Goal: Task Accomplishment & Management: Manage account settings

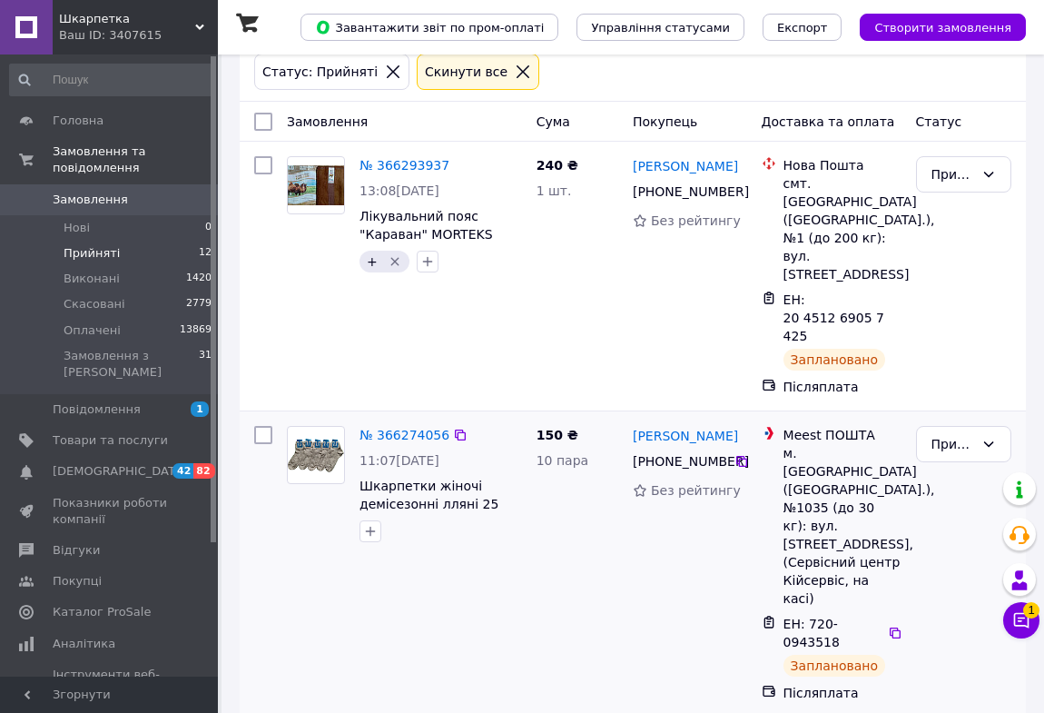
scroll to position [164, 0]
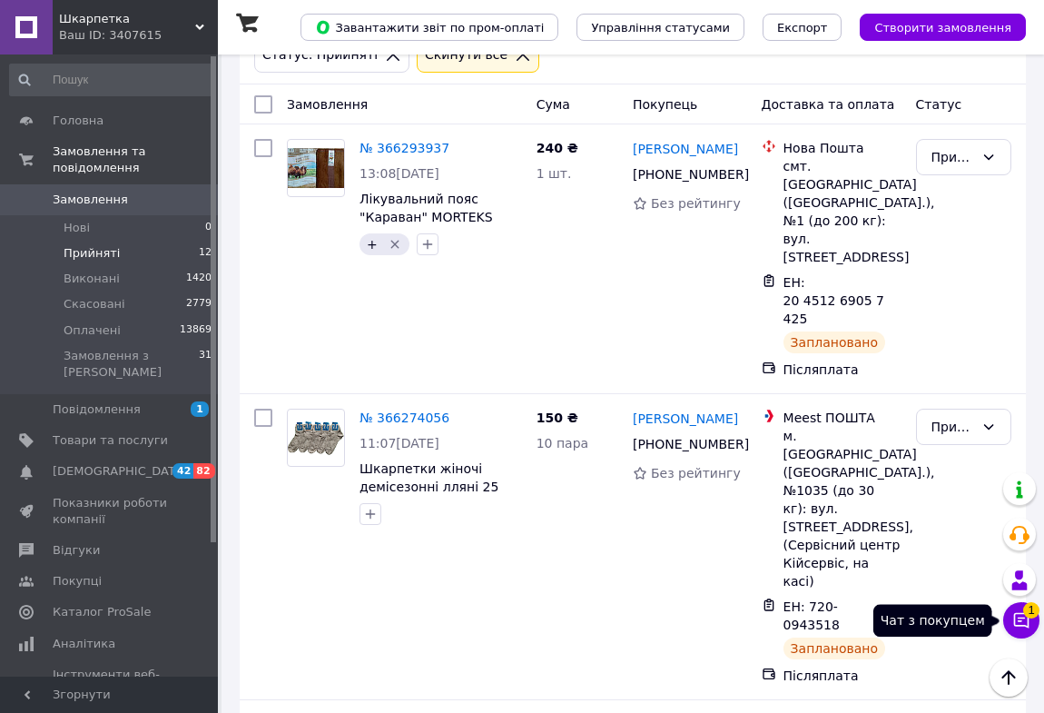
click at [1022, 614] on icon at bounding box center [1021, 620] width 18 height 18
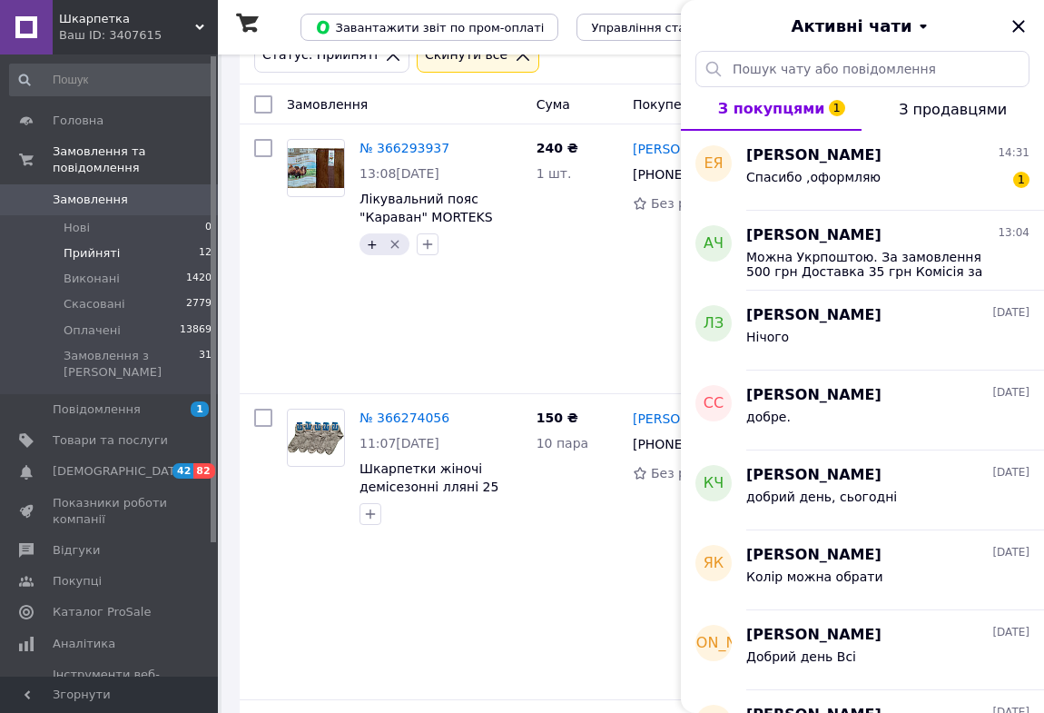
click at [1010, 21] on icon "Закрити" at bounding box center [1019, 26] width 22 height 22
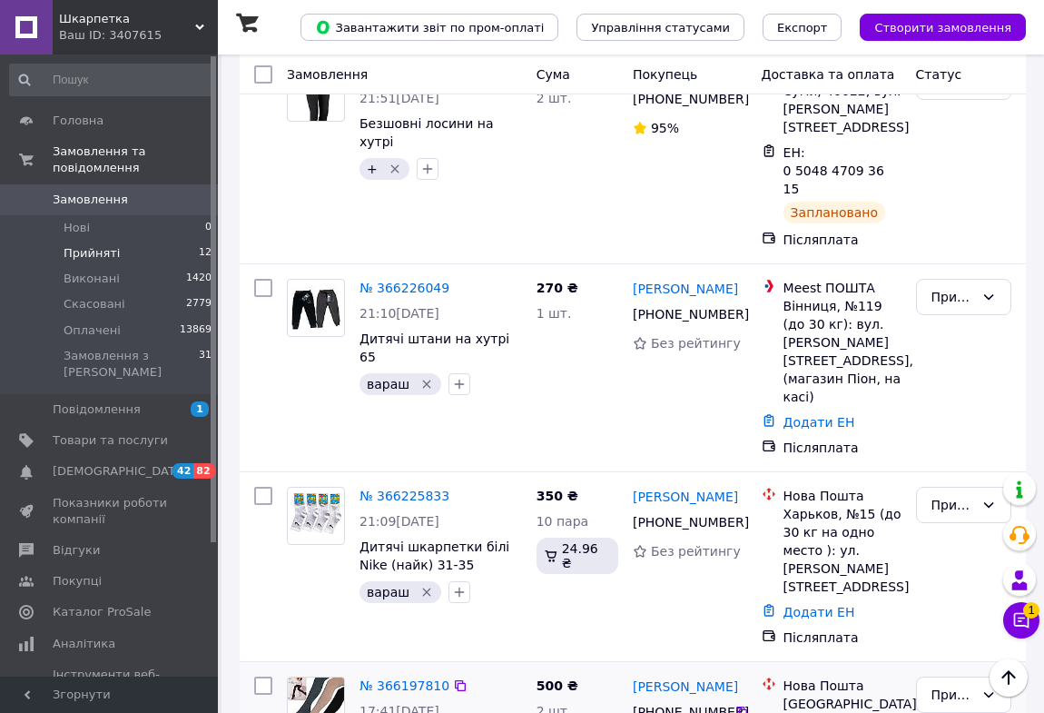
scroll to position [990, 0]
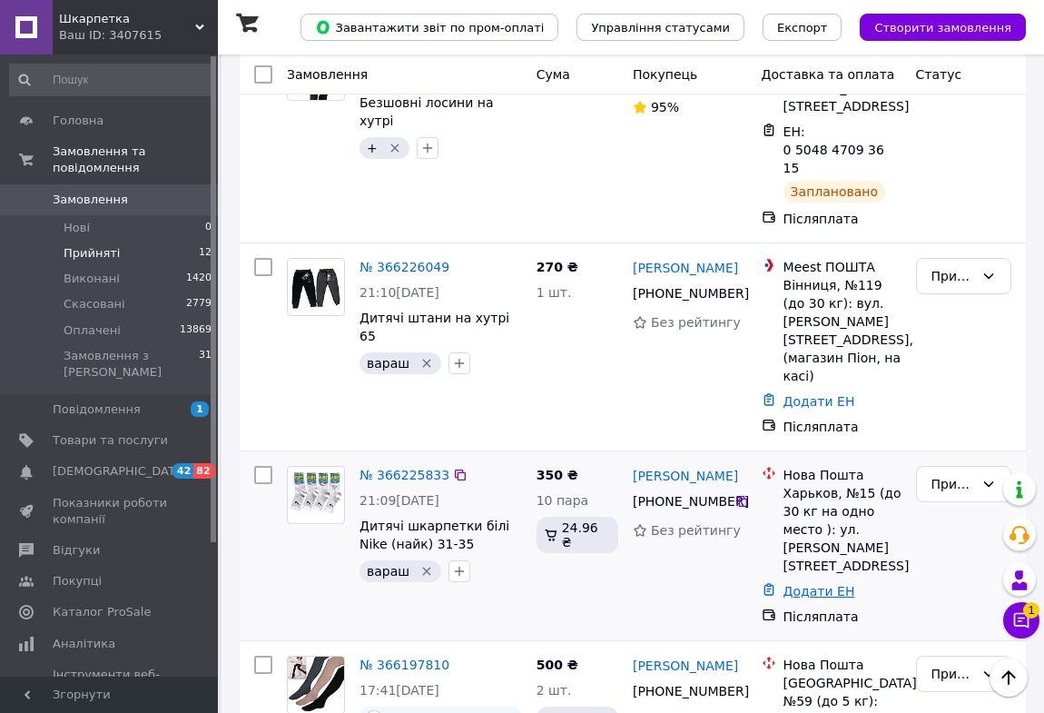
click at [812, 584] on link "Додати ЕН" at bounding box center [820, 591] width 72 height 15
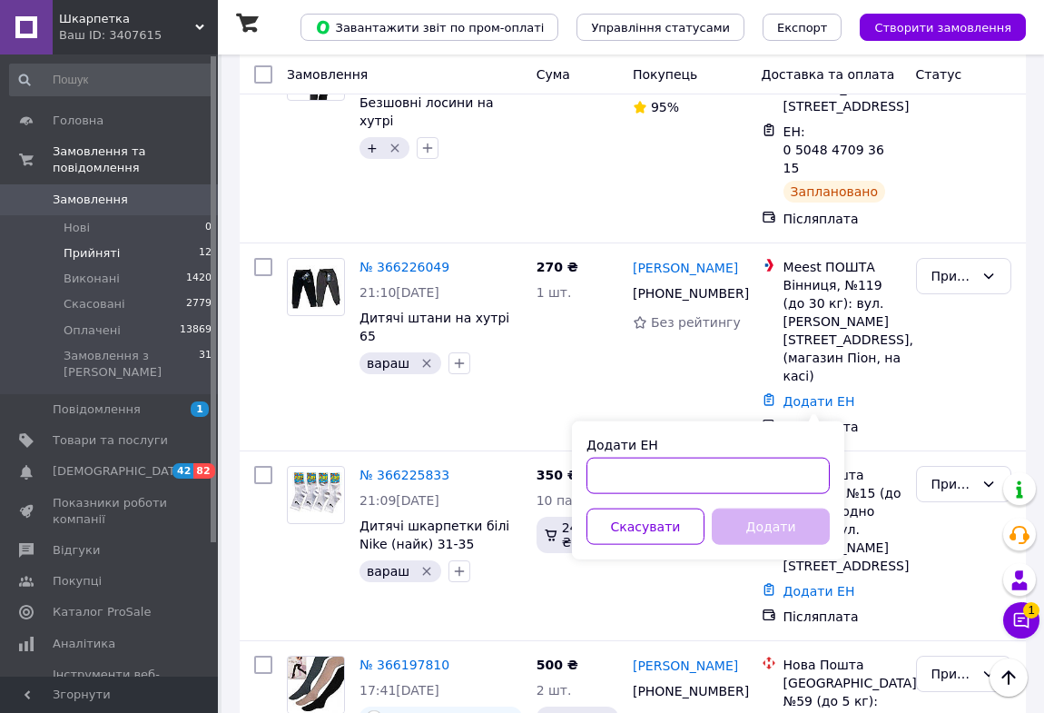
click at [755, 483] on input "Додати ЕН" at bounding box center [708, 476] width 243 height 36
type input "59001474731413"
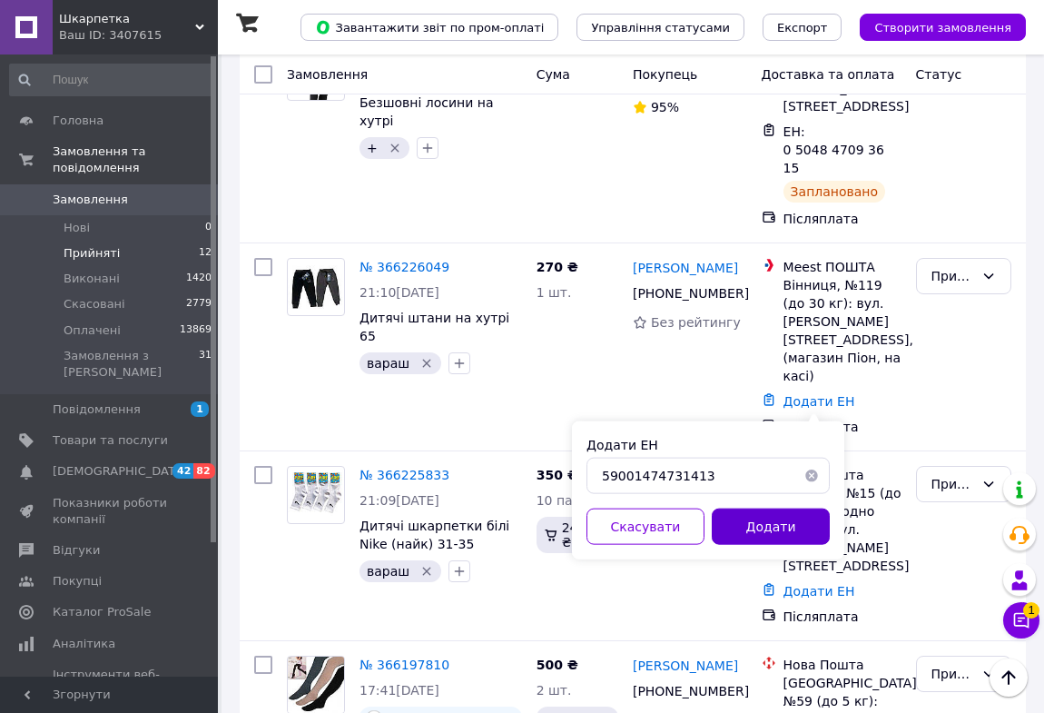
click at [769, 527] on button "Додати" at bounding box center [771, 526] width 118 height 36
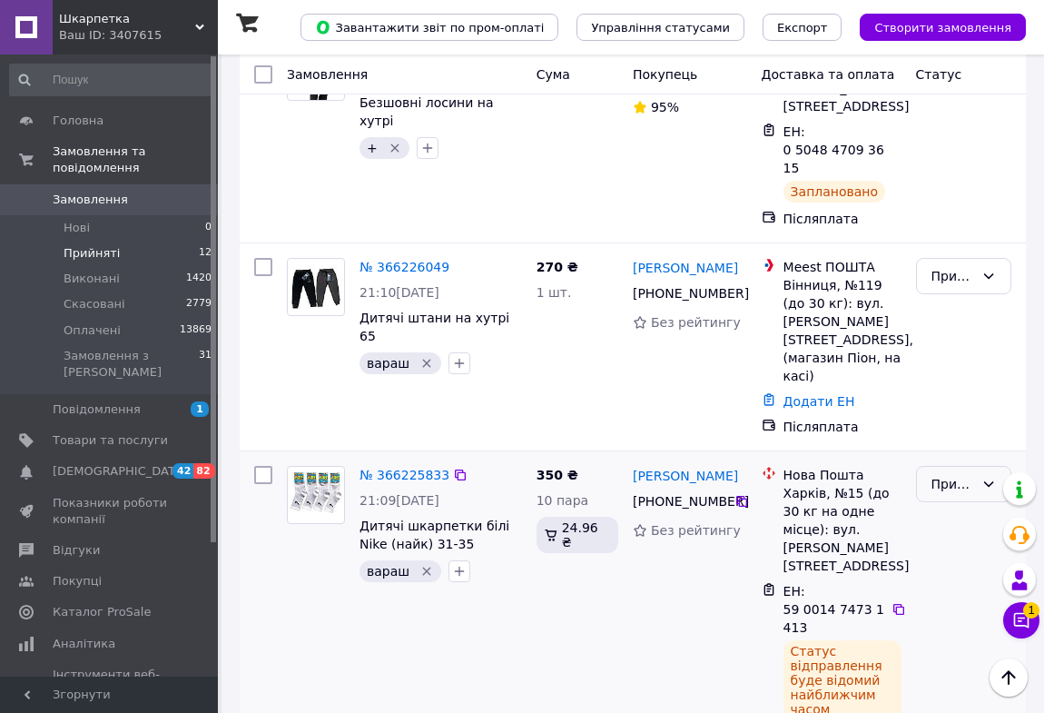
click at [989, 481] on icon at bounding box center [989, 483] width 10 height 5
click at [957, 419] on li "Оплачено" at bounding box center [964, 444] width 94 height 51
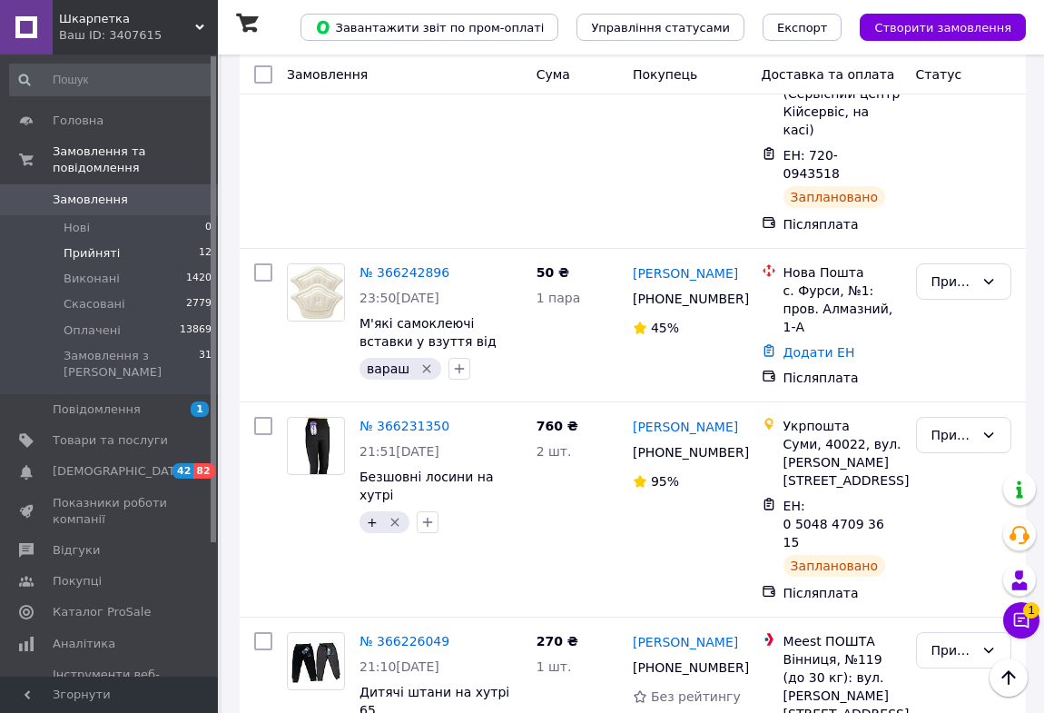
scroll to position [577, 0]
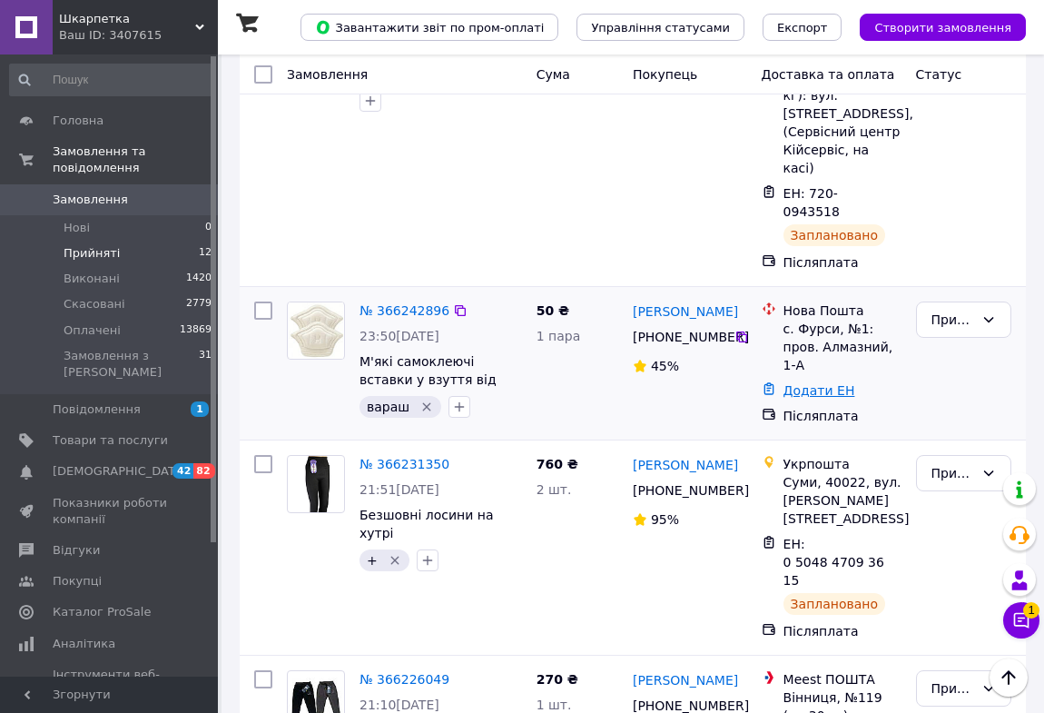
click at [818, 383] on link "Додати ЕН" at bounding box center [820, 390] width 72 height 15
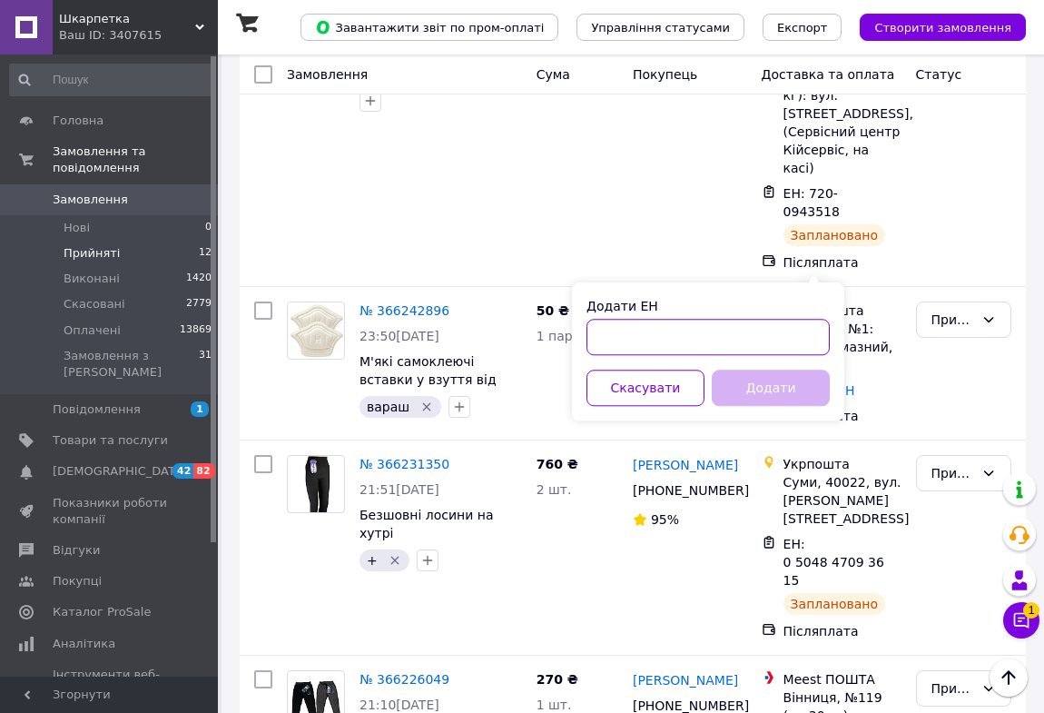
click at [628, 333] on input "Додати ЕН" at bounding box center [708, 337] width 243 height 36
type input "59001474672764"
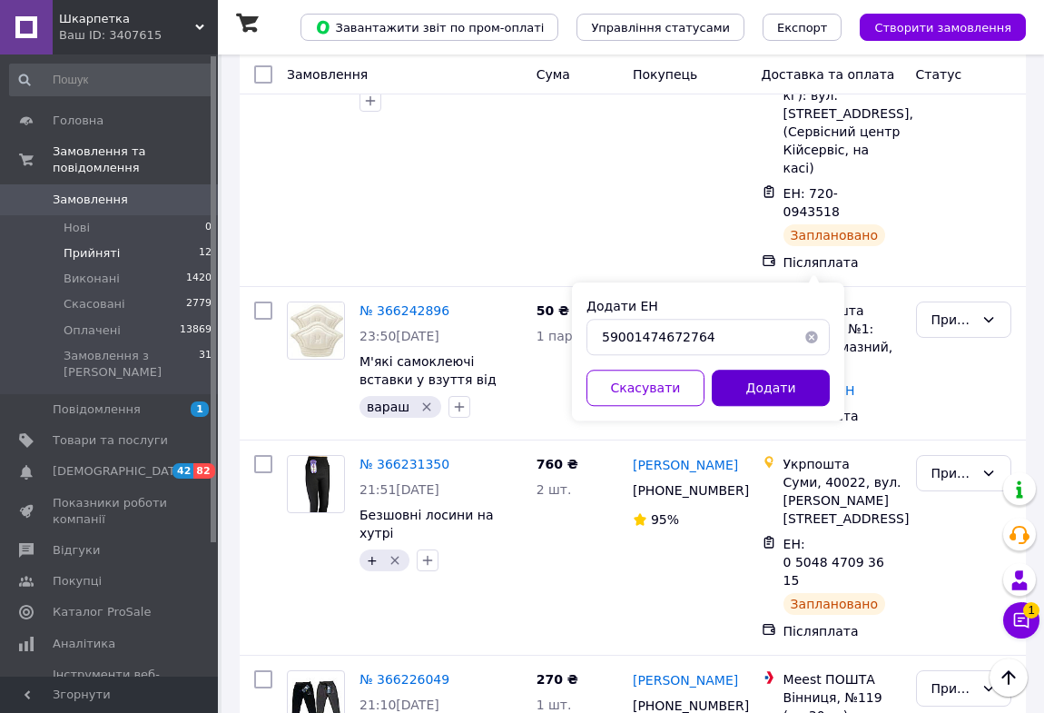
click at [749, 385] on button "Додати" at bounding box center [771, 388] width 118 height 36
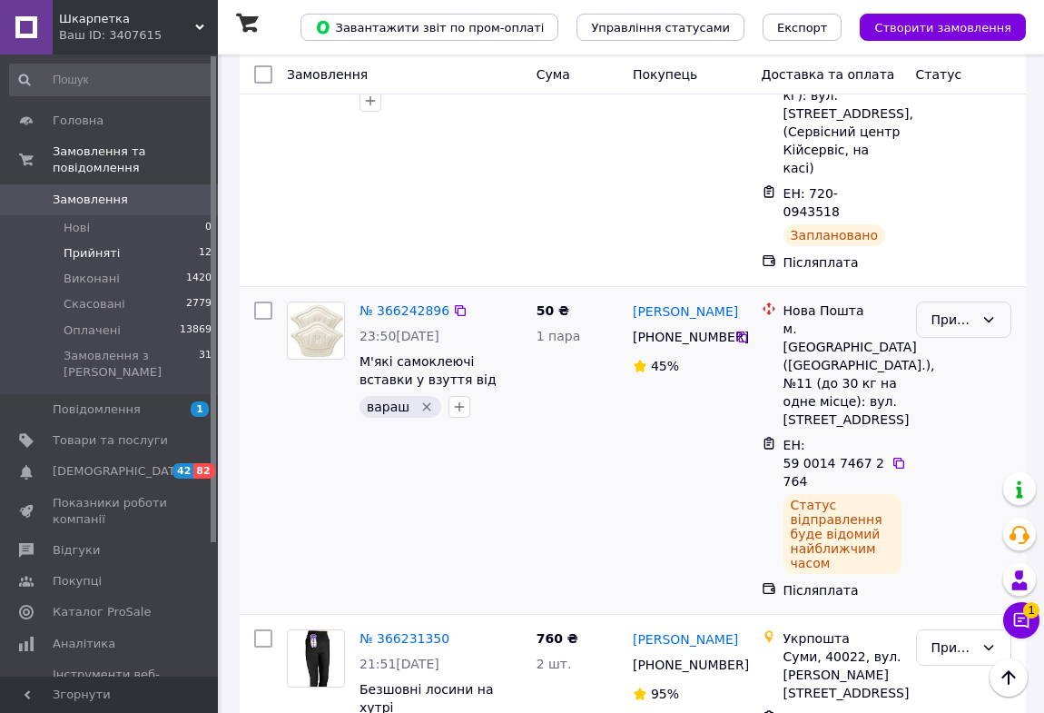
click at [991, 312] on icon at bounding box center [988, 319] width 15 height 15
click at [950, 316] on li "Оплачено" at bounding box center [964, 341] width 94 height 51
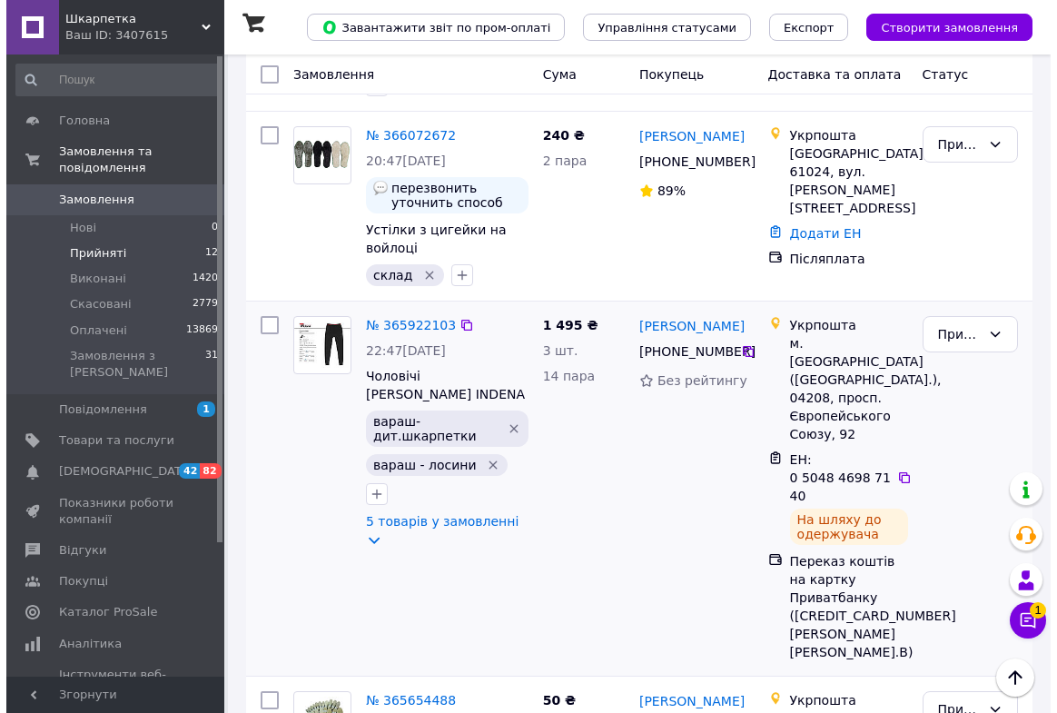
scroll to position [2206, 0]
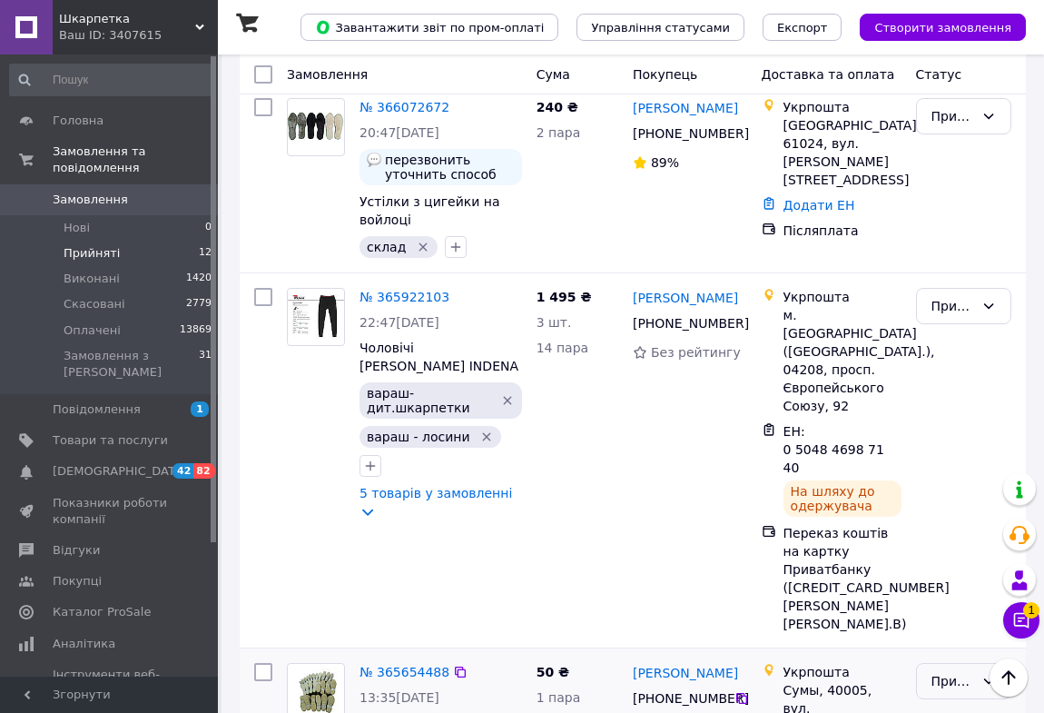
click at [985, 678] on icon at bounding box center [989, 680] width 10 height 5
click at [937, 467] on li "Скасовано" at bounding box center [964, 472] width 94 height 51
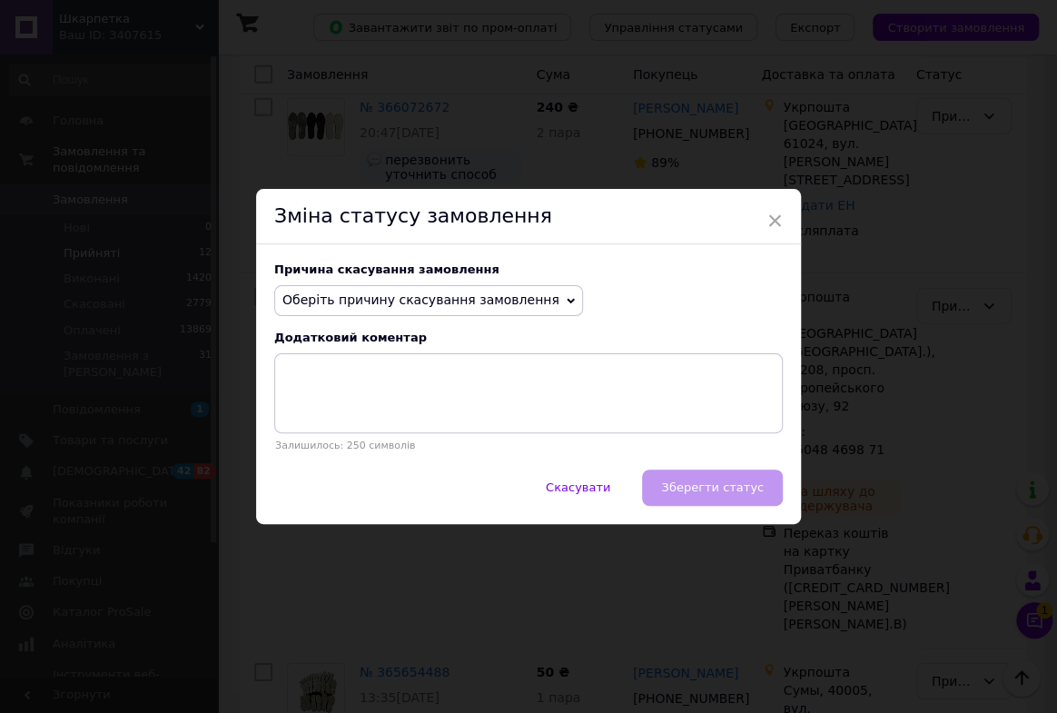
click at [567, 301] on icon at bounding box center [571, 300] width 8 height 5
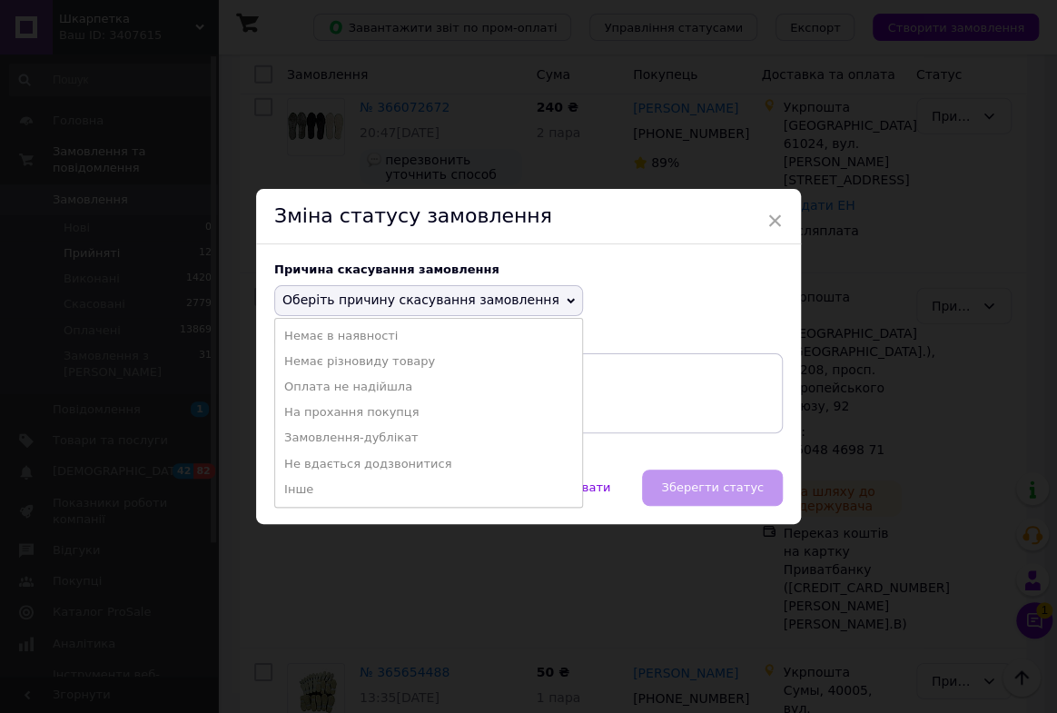
drag, startPoint x: 304, startPoint y: 490, endPoint x: 318, endPoint y: 483, distance: 15.4
click at [309, 490] on li "Інше" at bounding box center [428, 489] width 307 height 25
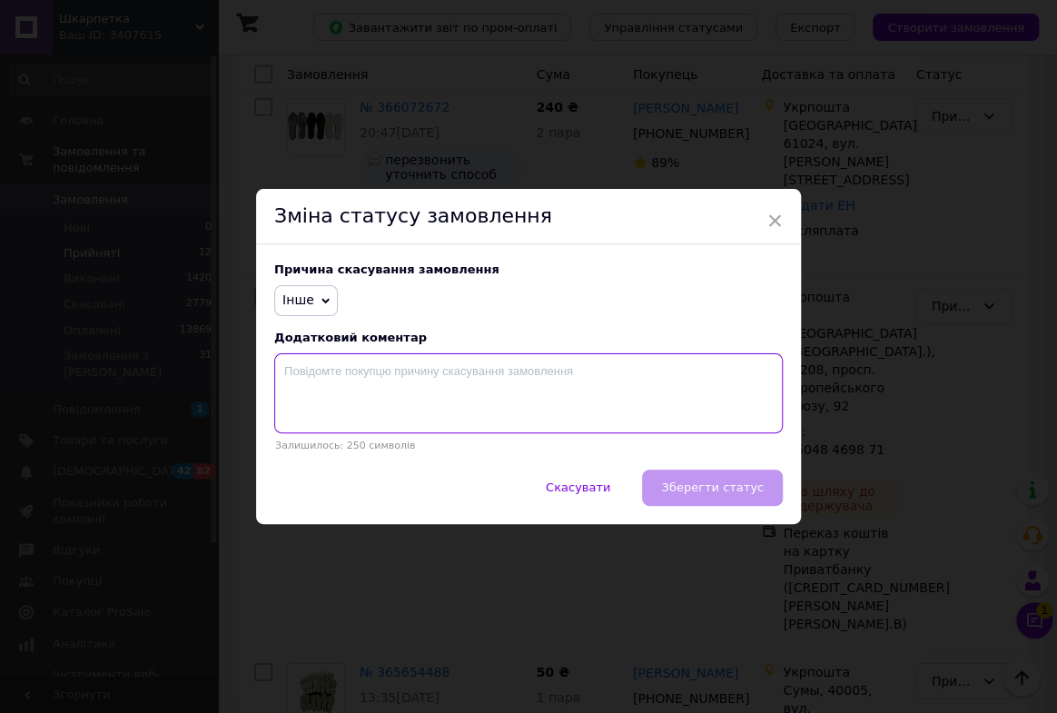
click at [352, 421] on textarea at bounding box center [528, 393] width 508 height 80
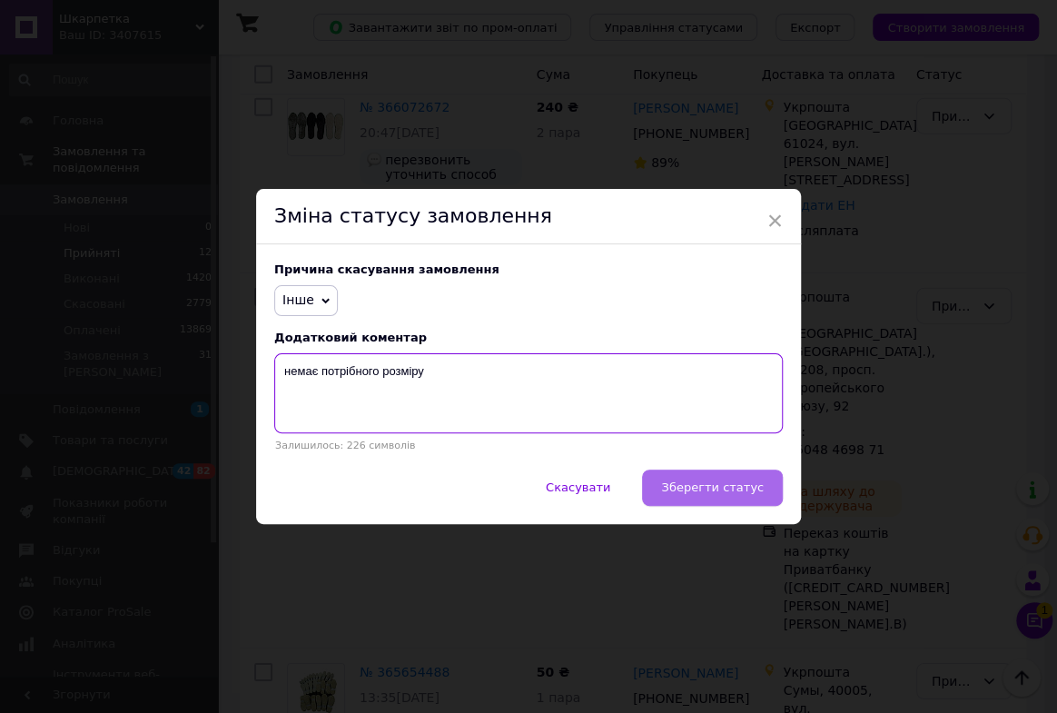
type textarea "немає потрібного розміру"
click at [708, 498] on button "Зберегти статус" at bounding box center [712, 487] width 141 height 36
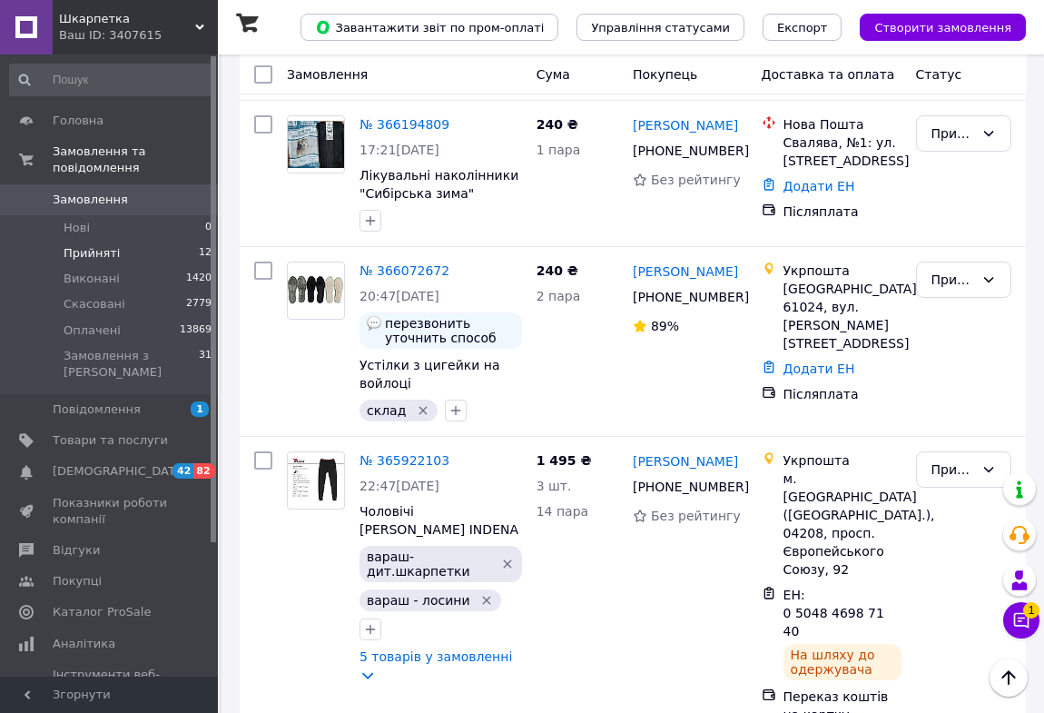
scroll to position [1402, 0]
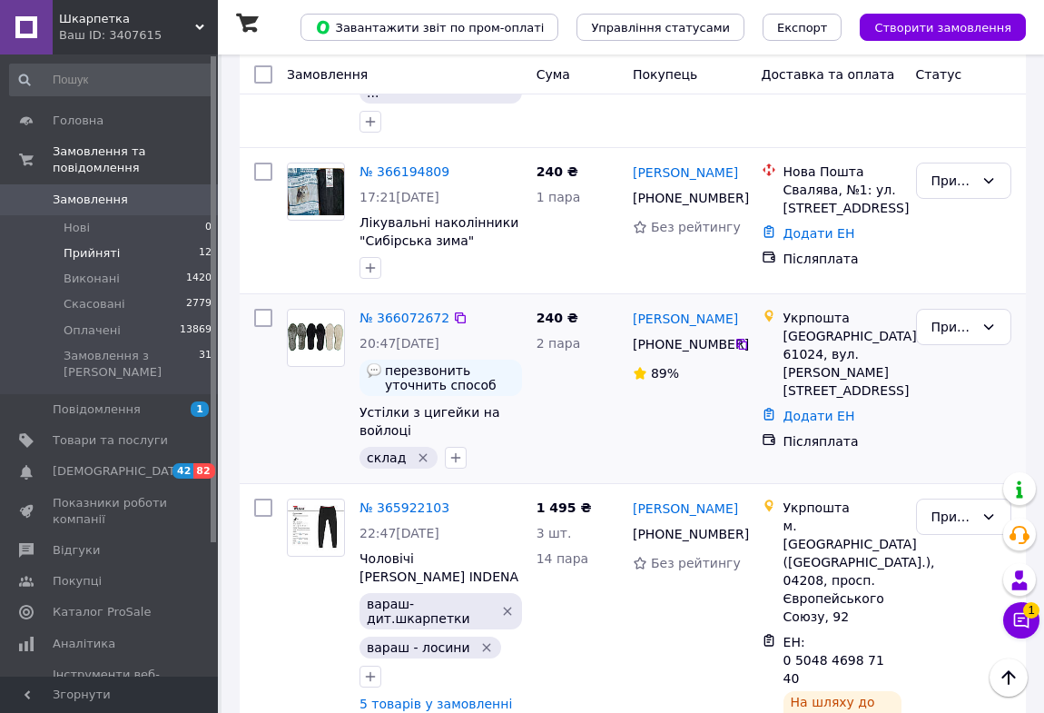
drag, startPoint x: 411, startPoint y: 275, endPoint x: 420, endPoint y: 283, distance: 12.2
click at [416, 450] on icon "Видалити мітку" at bounding box center [423, 457] width 15 height 15
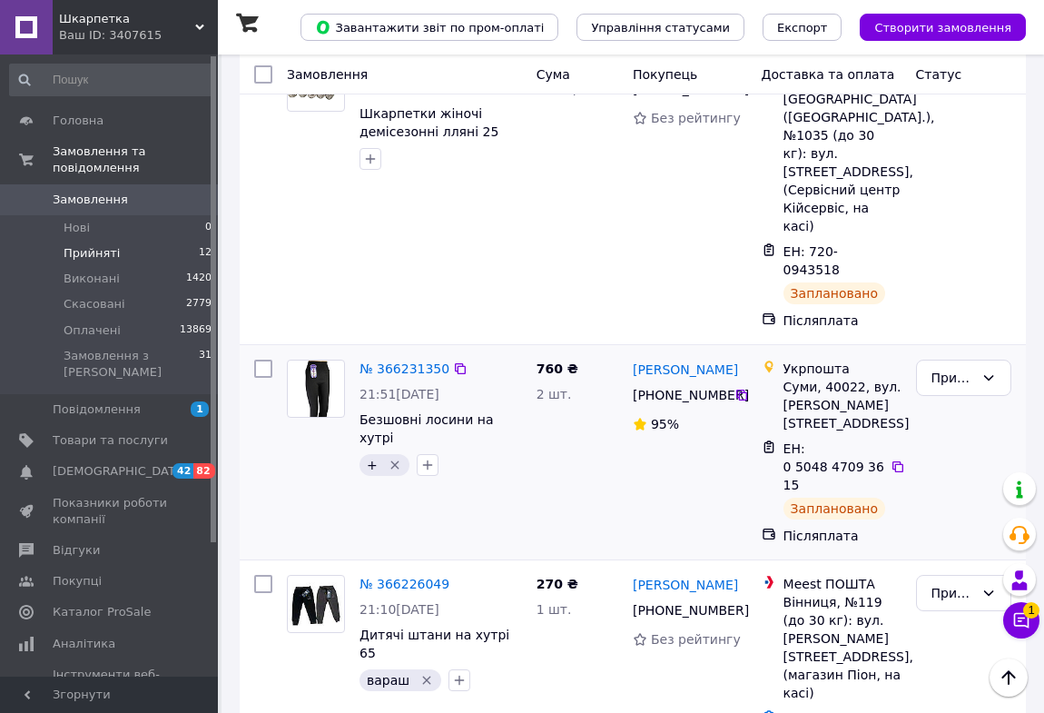
scroll to position [494, 0]
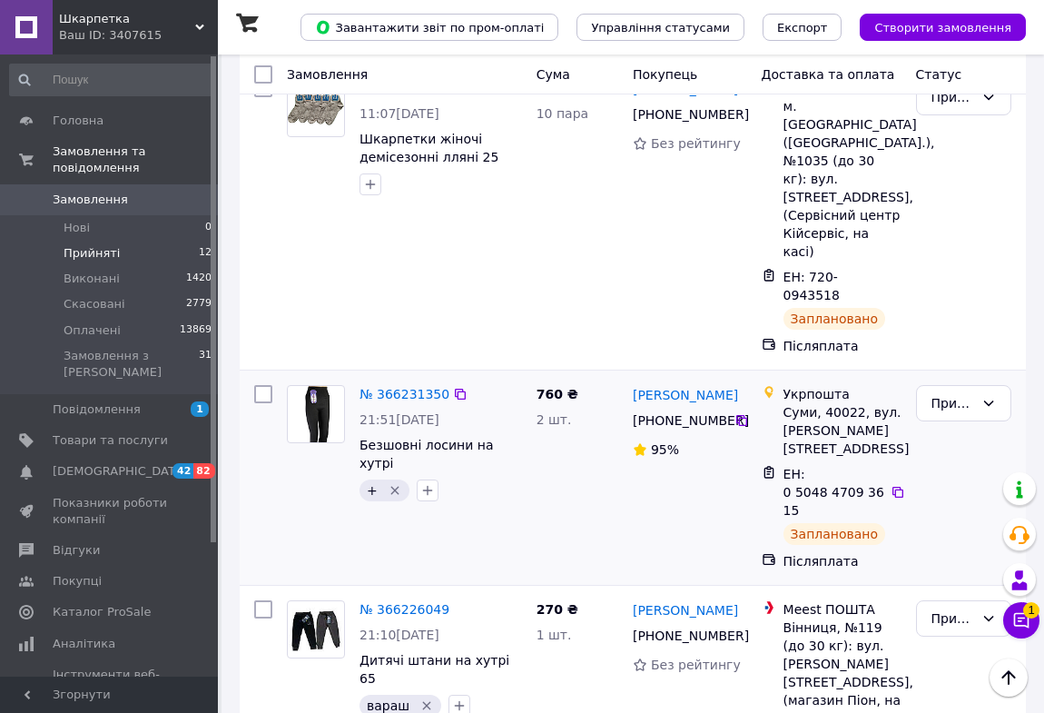
click at [390, 483] on icon "Видалити мітку" at bounding box center [395, 490] width 15 height 15
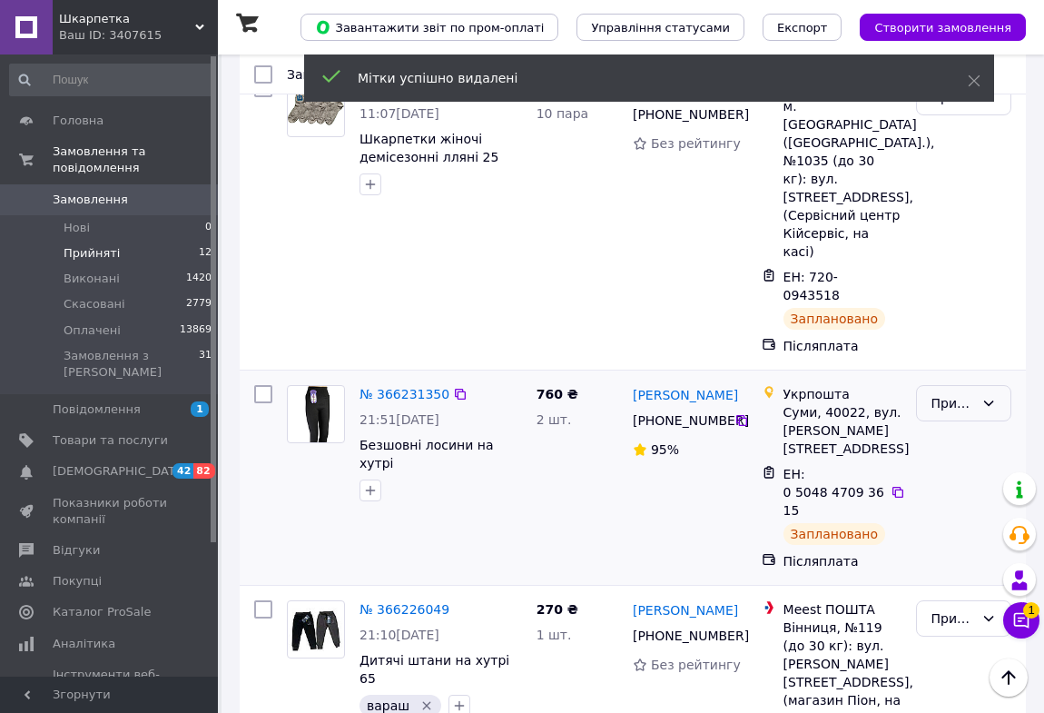
click at [990, 396] on icon at bounding box center [988, 403] width 15 height 15
click at [974, 330] on li "Виконано" at bounding box center [964, 332] width 94 height 33
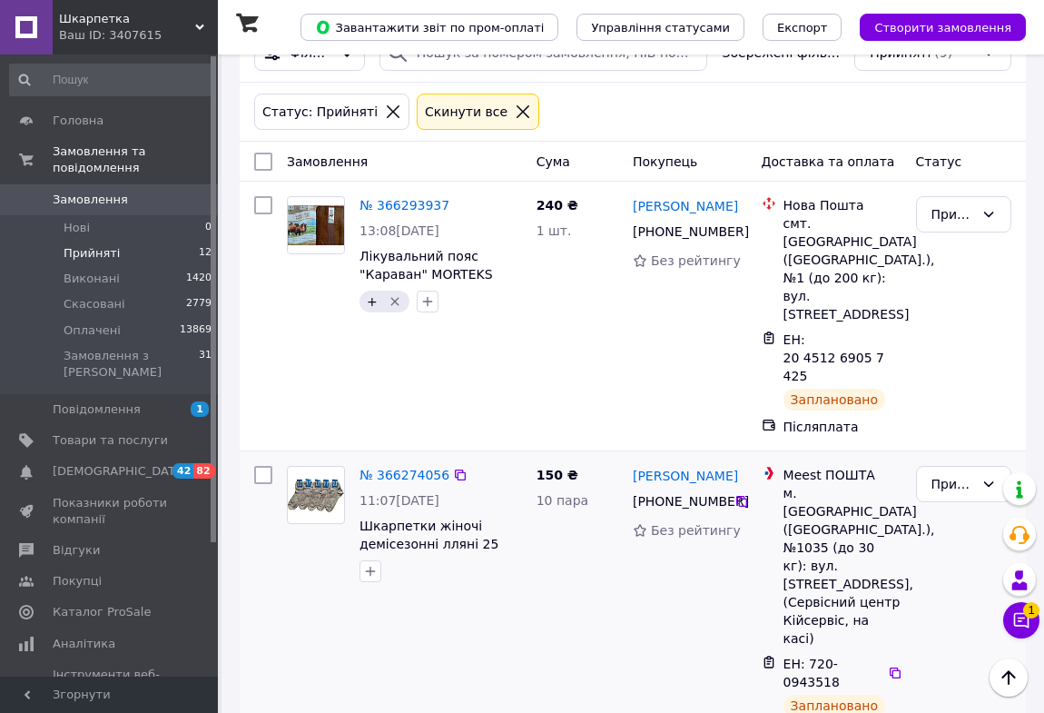
scroll to position [82, 0]
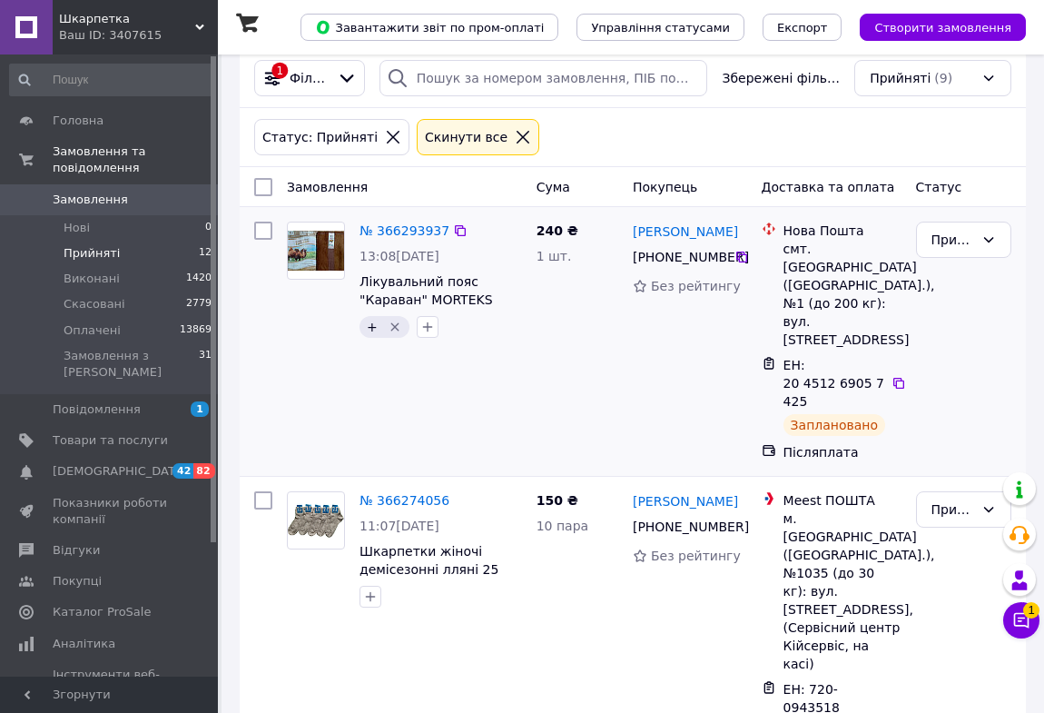
click at [393, 327] on icon "Видалити мітку" at bounding box center [394, 327] width 8 height 8
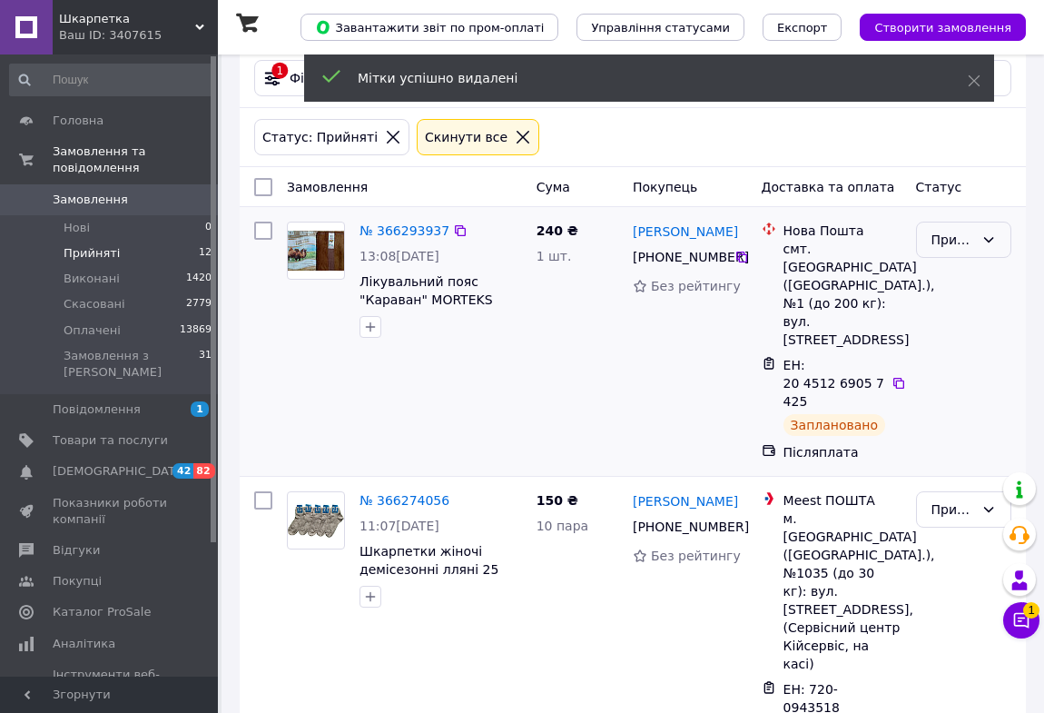
click at [991, 237] on icon at bounding box center [988, 239] width 15 height 15
click at [971, 280] on li "Виконано" at bounding box center [964, 278] width 94 height 33
click at [99, 322] on span "Оплачені" at bounding box center [92, 330] width 57 height 16
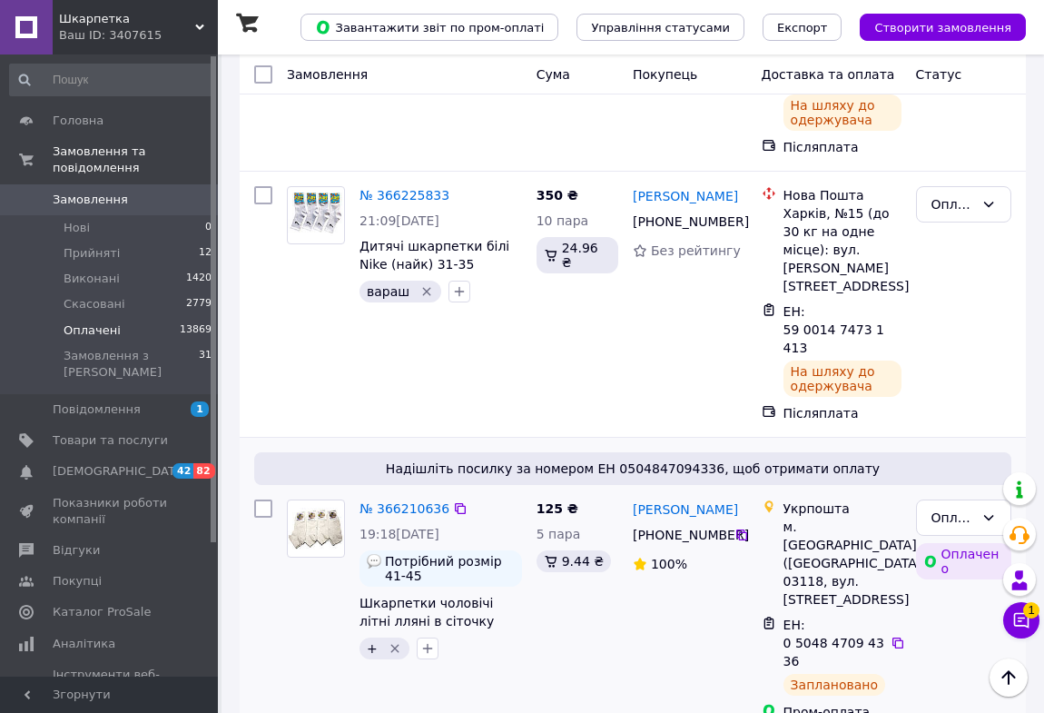
scroll to position [660, 0]
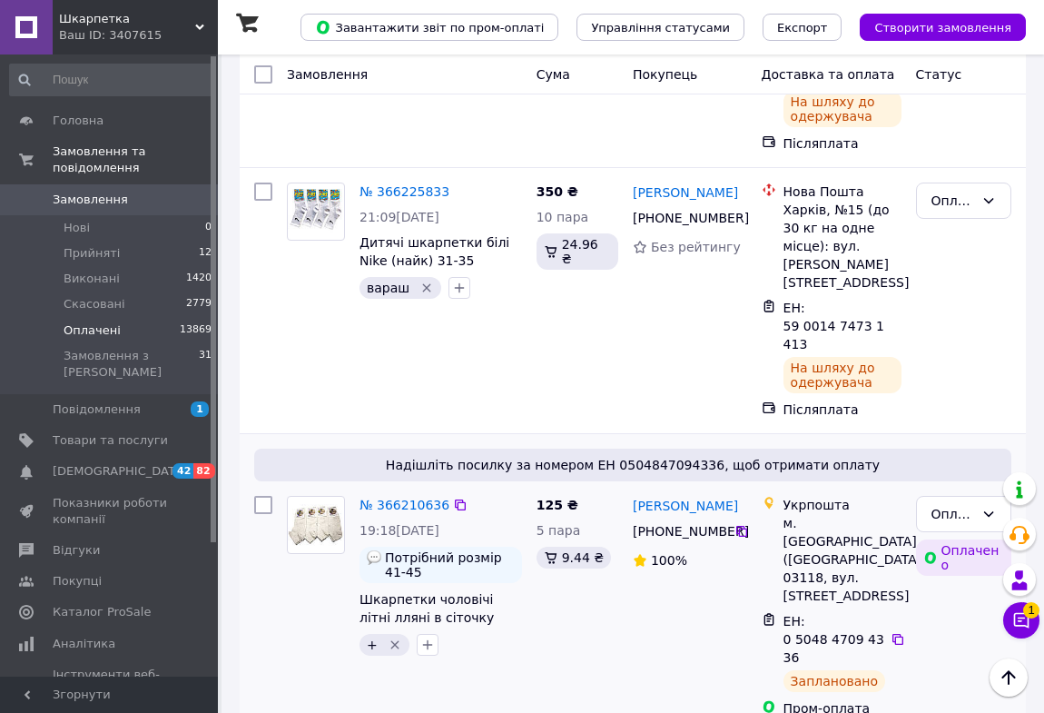
click at [390, 637] on icon "Видалити мітку" at bounding box center [395, 644] width 15 height 15
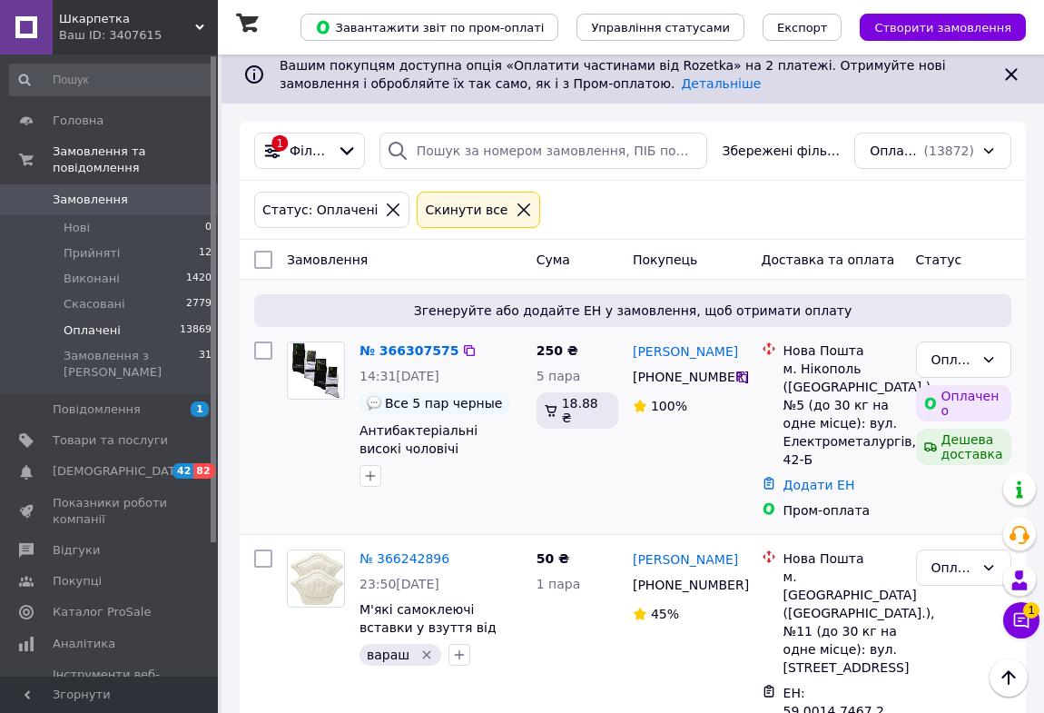
scroll to position [0, 0]
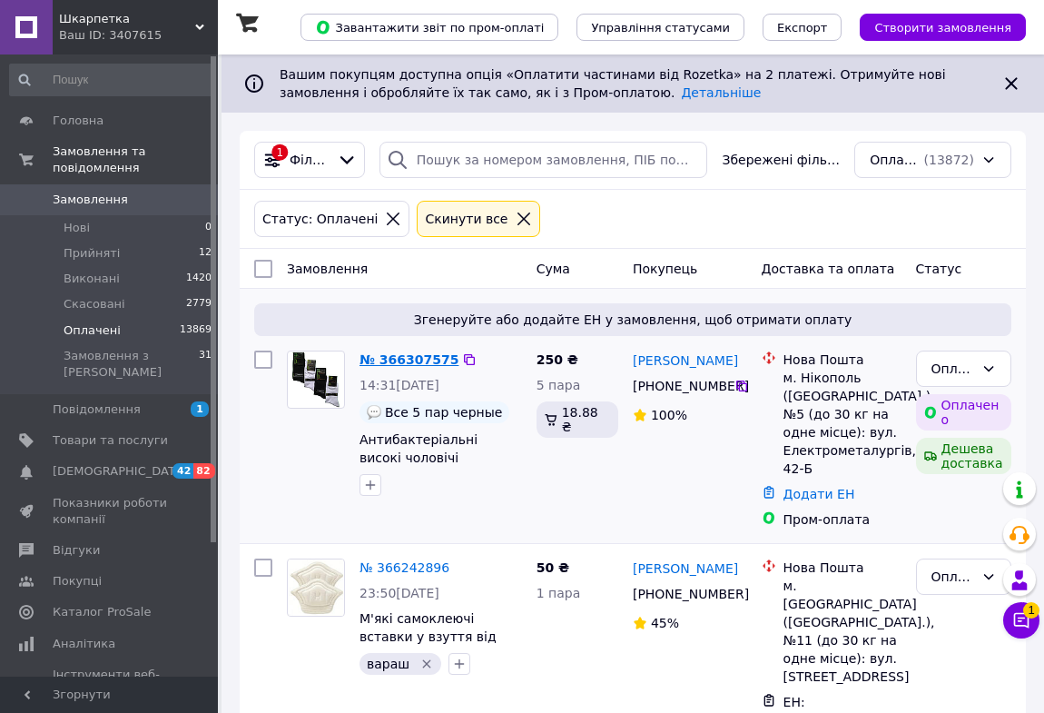
click at [422, 354] on link "№ 366307575" at bounding box center [409, 359] width 99 height 15
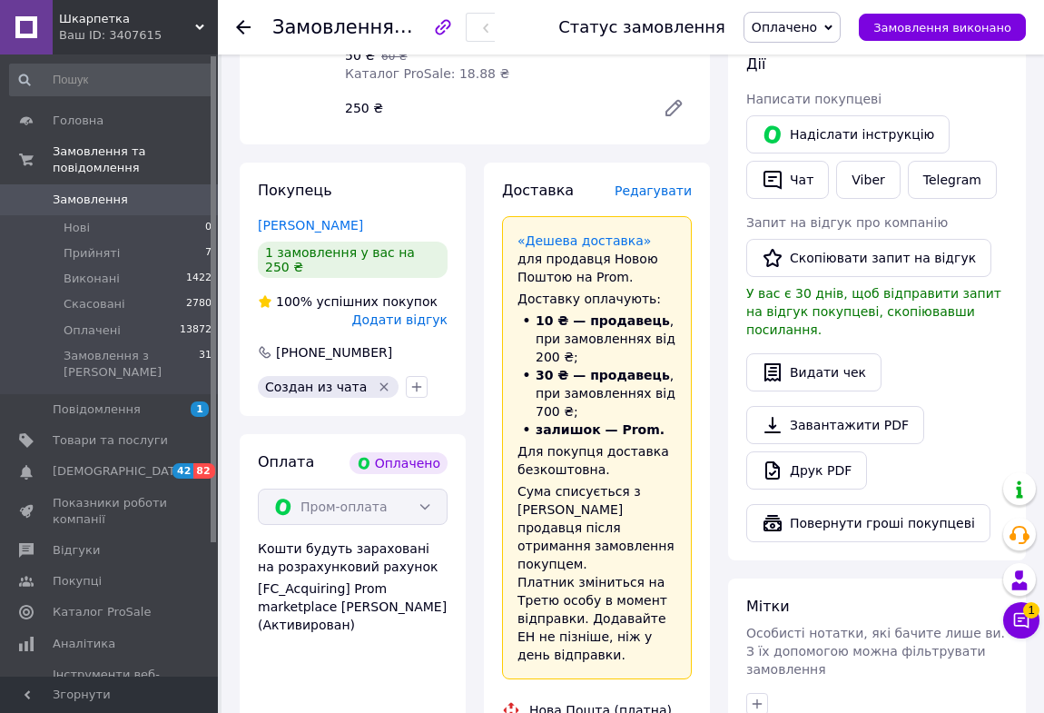
scroll to position [247, 0]
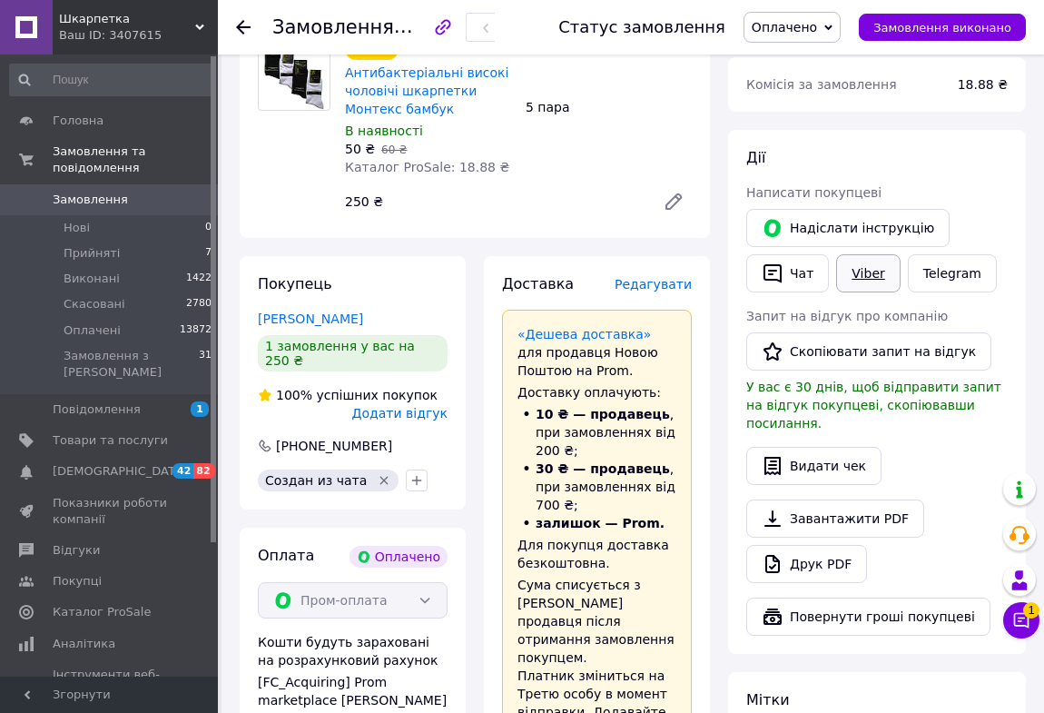
click at [871, 268] on link "Viber" at bounding box center [868, 273] width 64 height 38
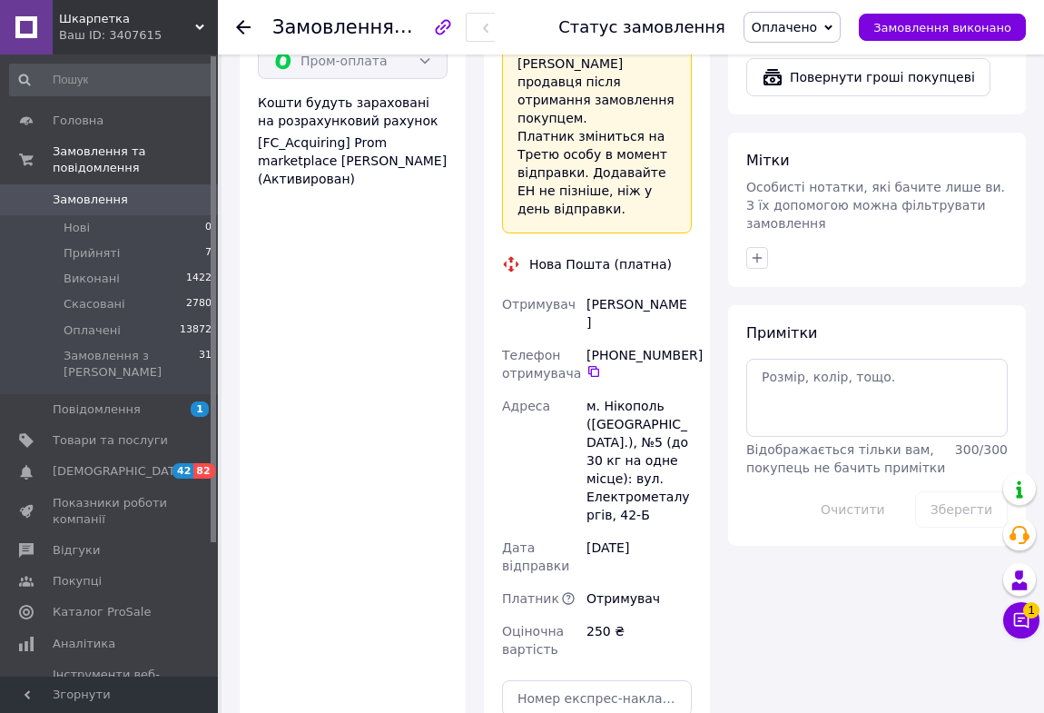
scroll to position [825, 0]
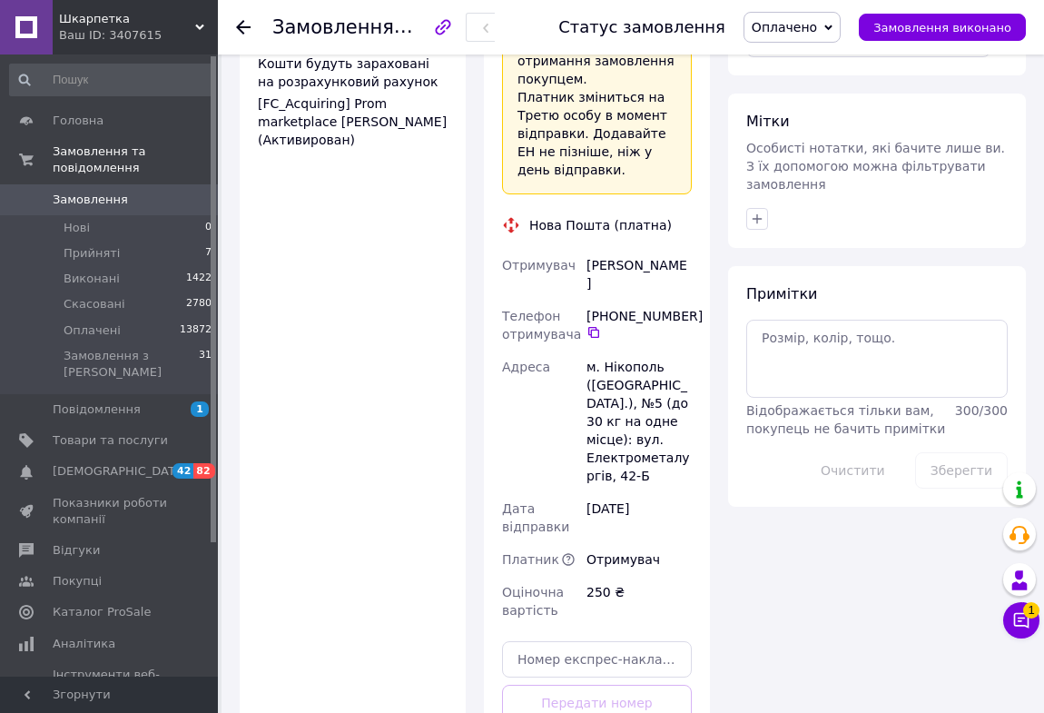
click at [102, 192] on span "Замовлення" at bounding box center [90, 200] width 75 height 16
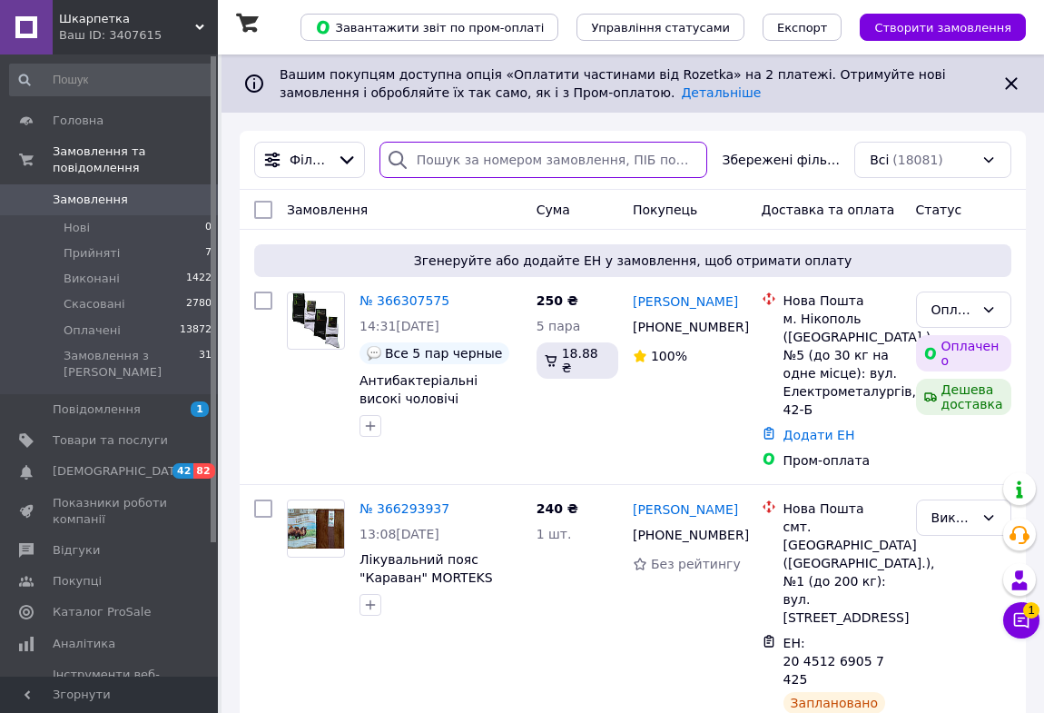
click at [439, 162] on input "search" at bounding box center [544, 160] width 329 height 36
paste input "+380666175930"
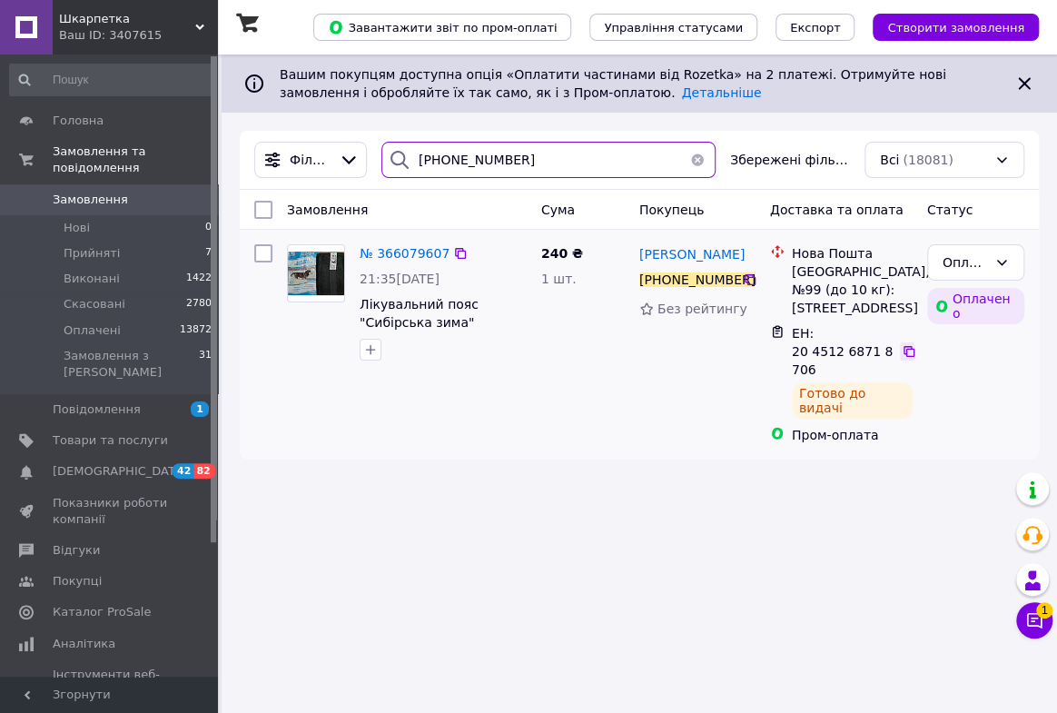
type input "+380666175930"
click at [907, 354] on icon at bounding box center [909, 351] width 15 height 15
click at [698, 160] on button "button" at bounding box center [697, 160] width 36 height 36
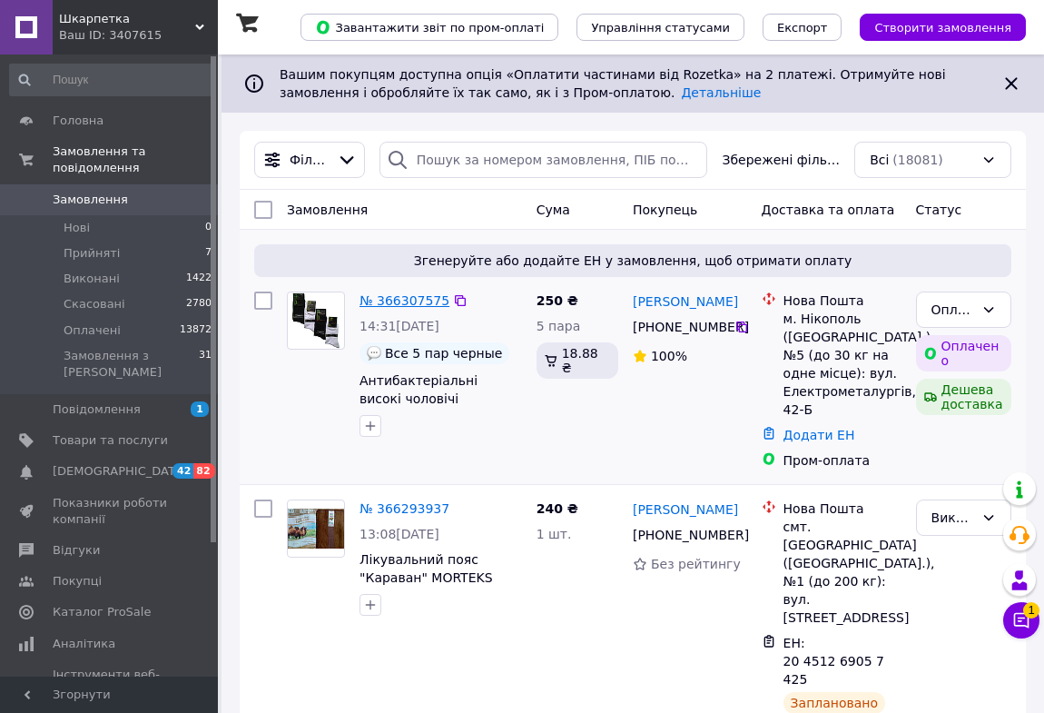
click at [408, 303] on link "№ 366307575" at bounding box center [405, 300] width 90 height 15
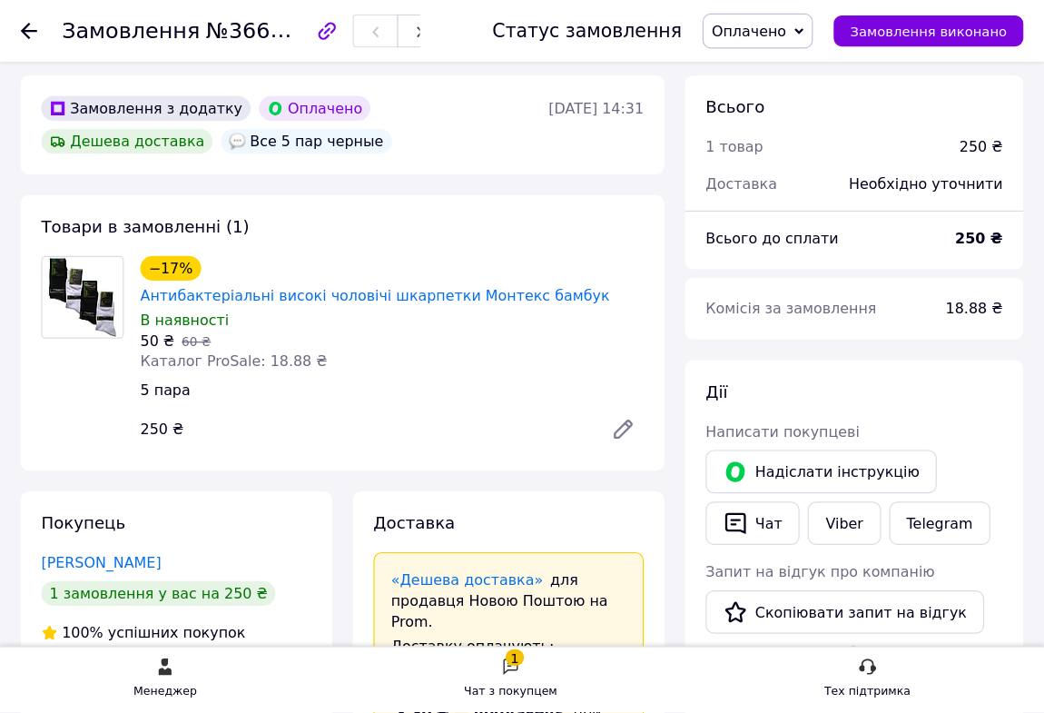
scroll to position [60, 0]
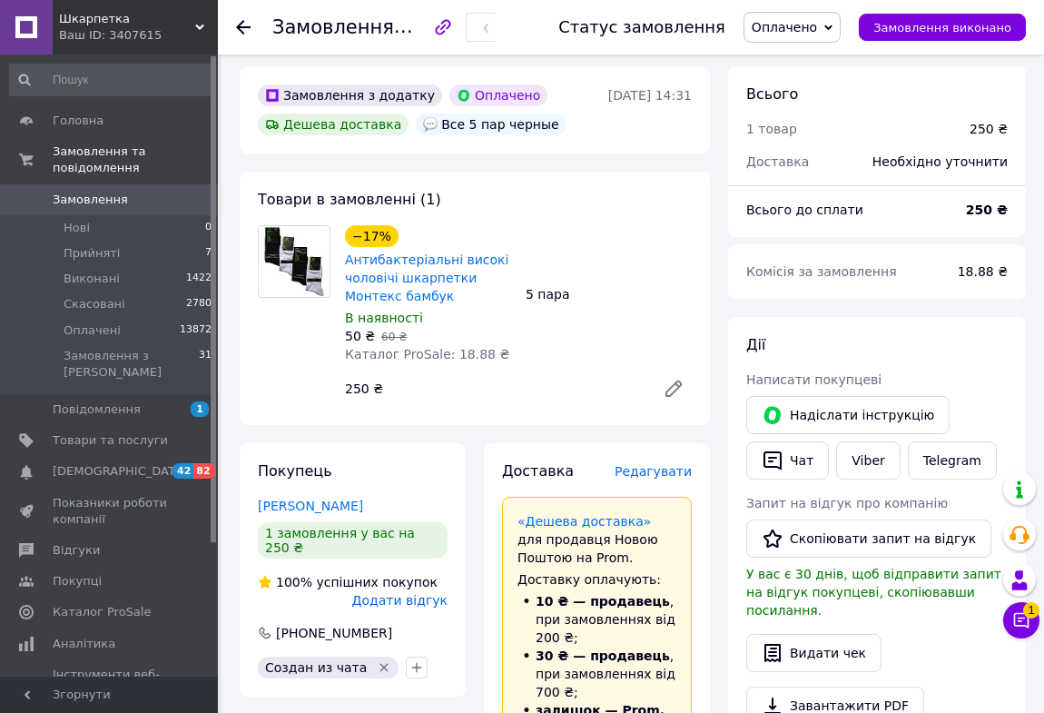
click at [242, 24] on use at bounding box center [243, 27] width 15 height 15
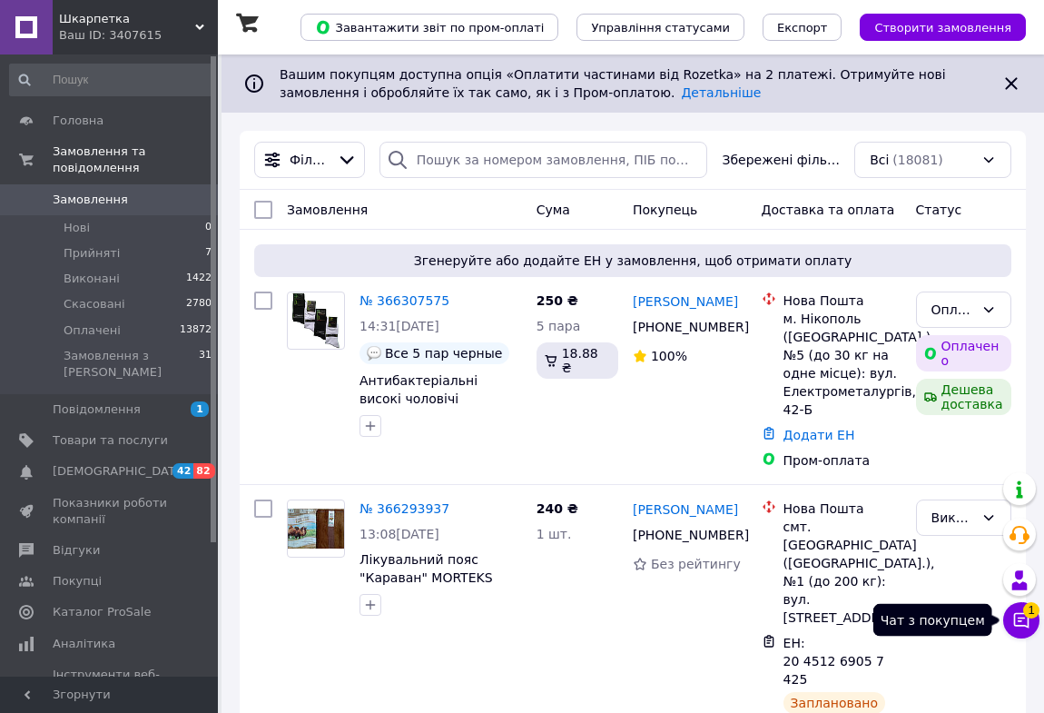
click at [1018, 619] on icon at bounding box center [1021, 620] width 15 height 15
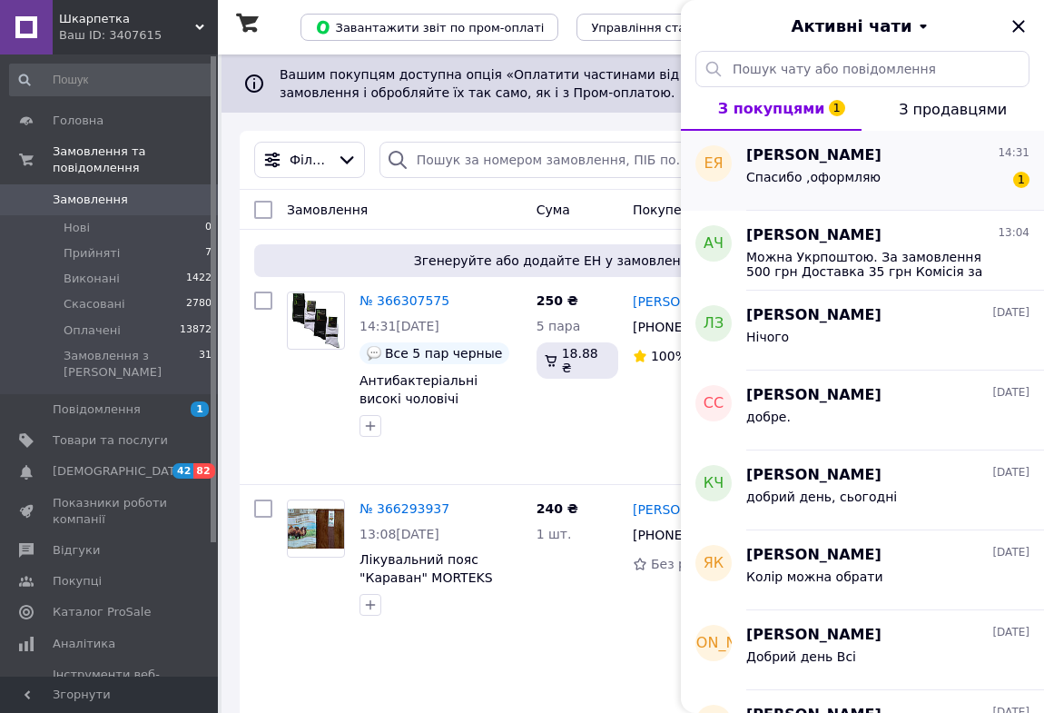
click at [845, 180] on span "Спасибо ,оформляю" at bounding box center [813, 177] width 134 height 15
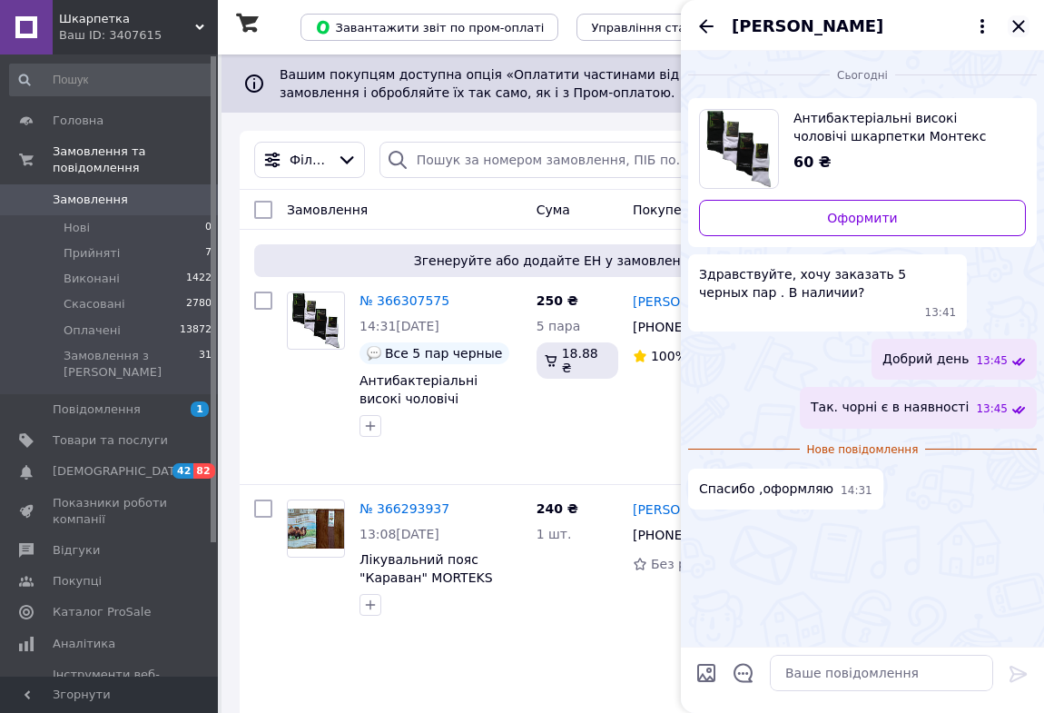
click at [1021, 24] on icon "Закрити" at bounding box center [1018, 26] width 12 height 12
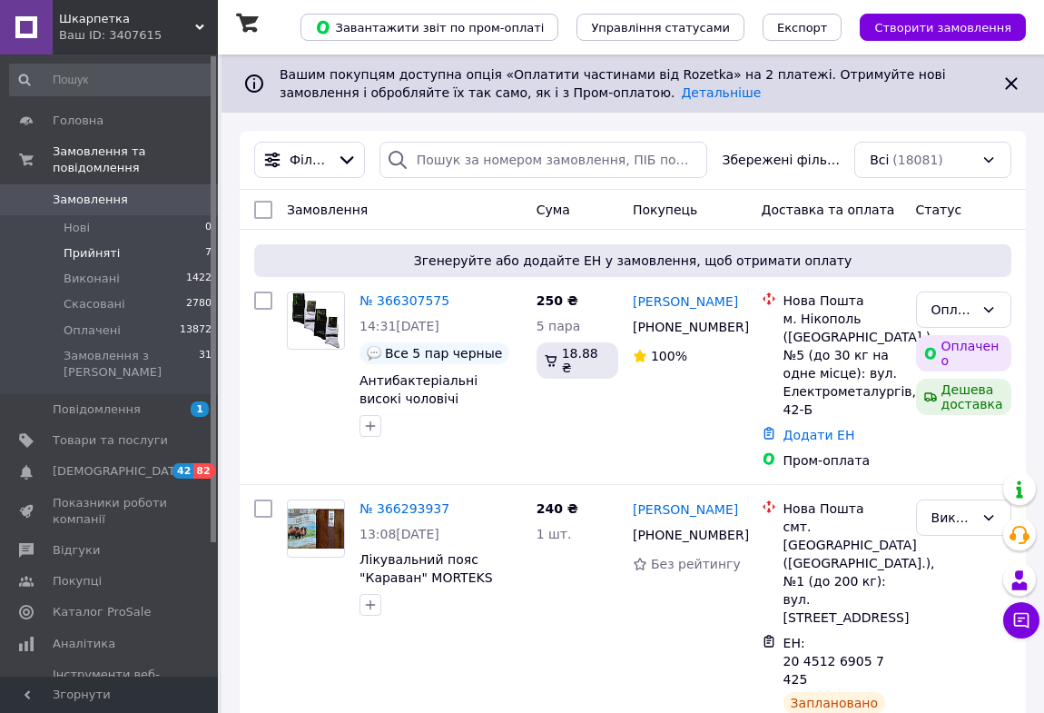
click at [104, 245] on span "Прийняті" at bounding box center [92, 253] width 56 height 16
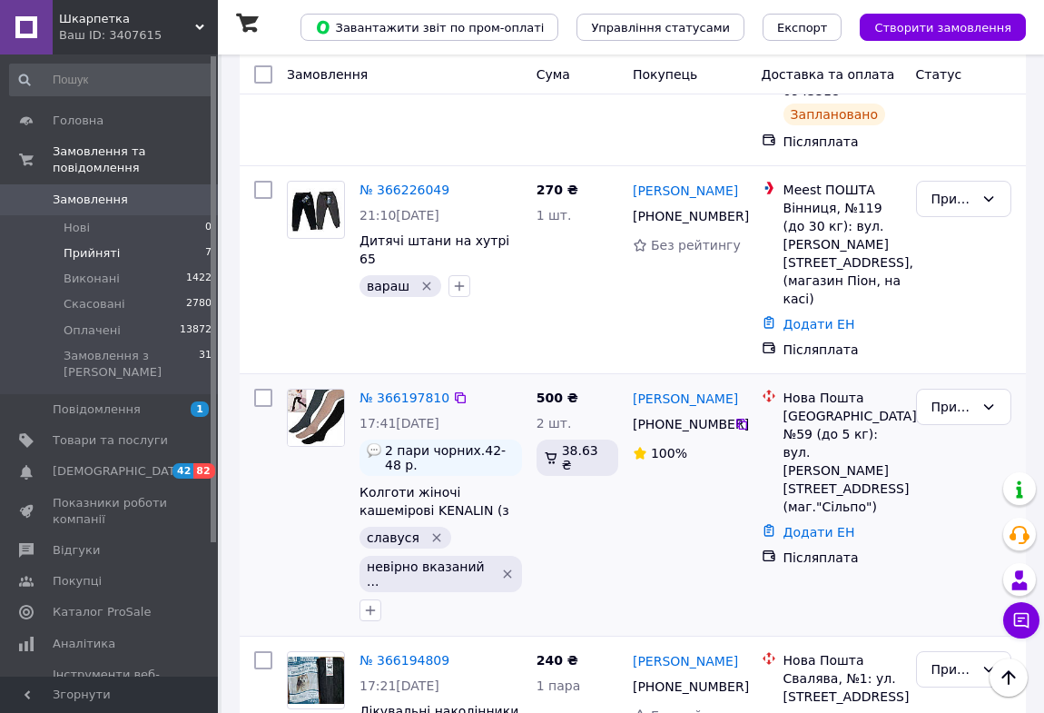
scroll to position [495, 0]
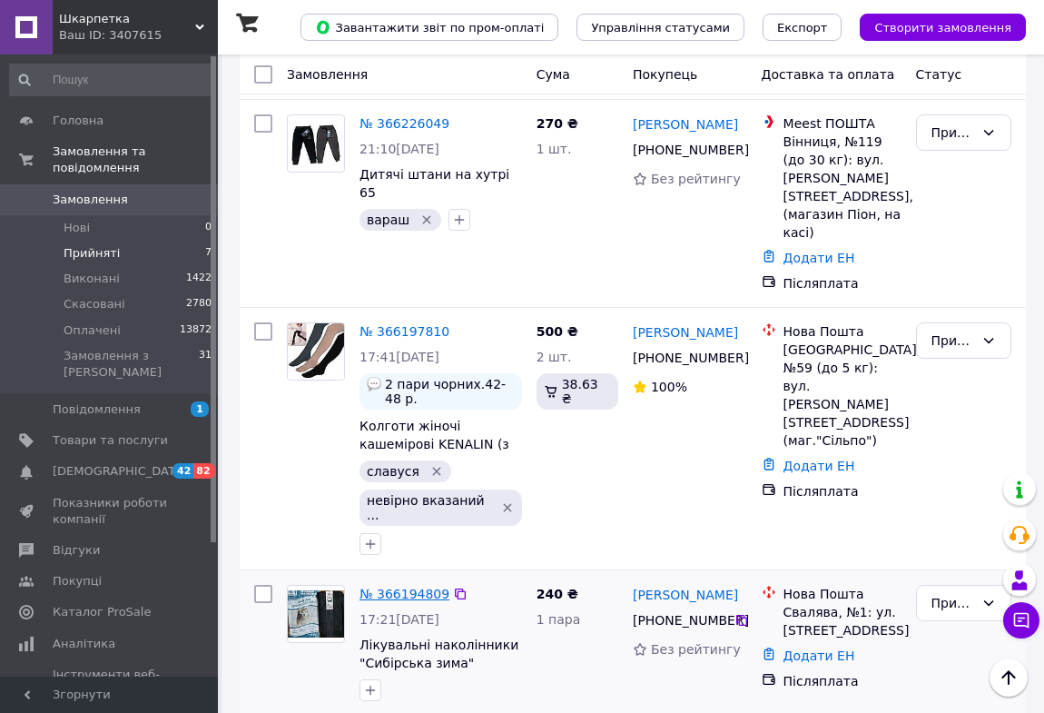
click at [388, 587] on link "№ 366194809" at bounding box center [405, 594] width 90 height 15
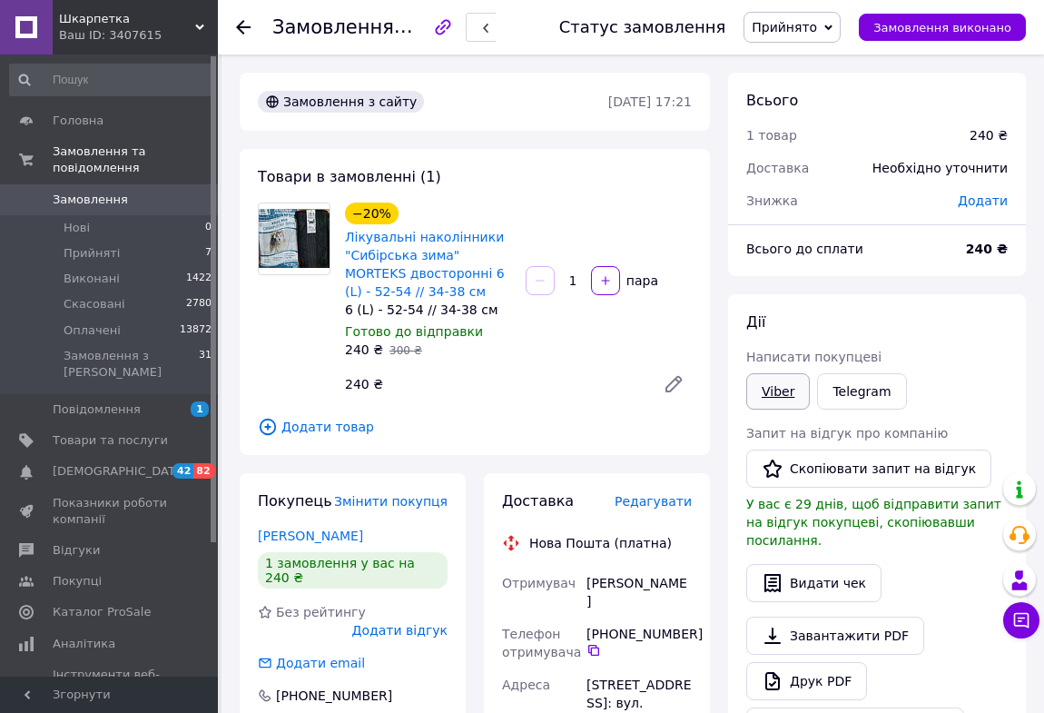
click at [764, 392] on link "Viber" at bounding box center [778, 391] width 64 height 36
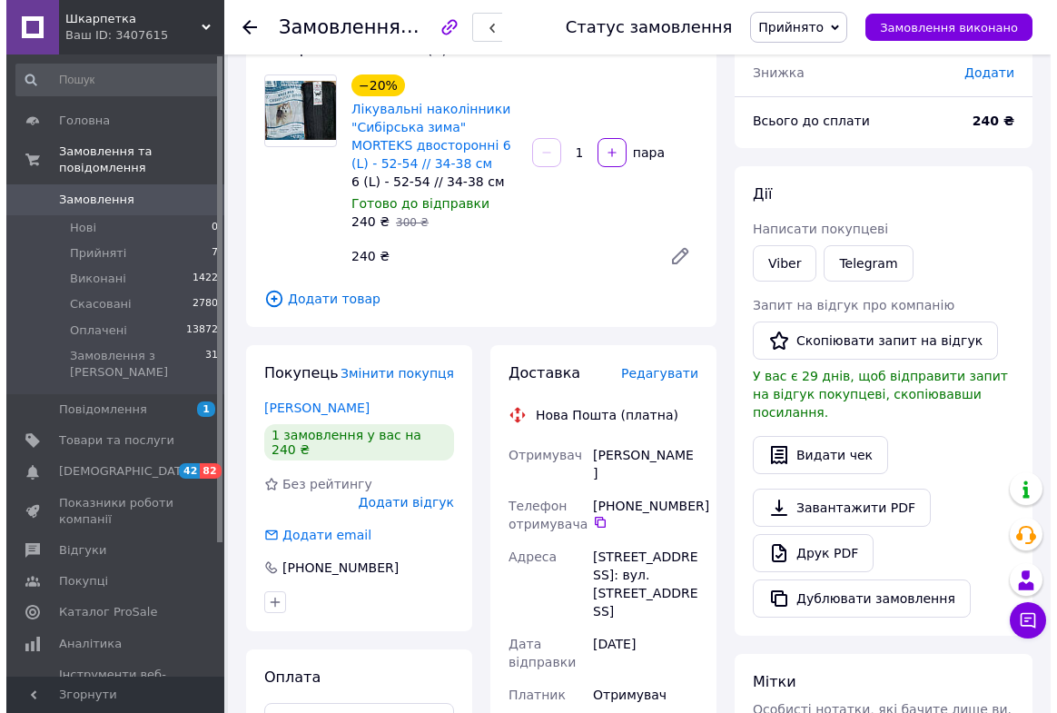
scroll to position [164, 0]
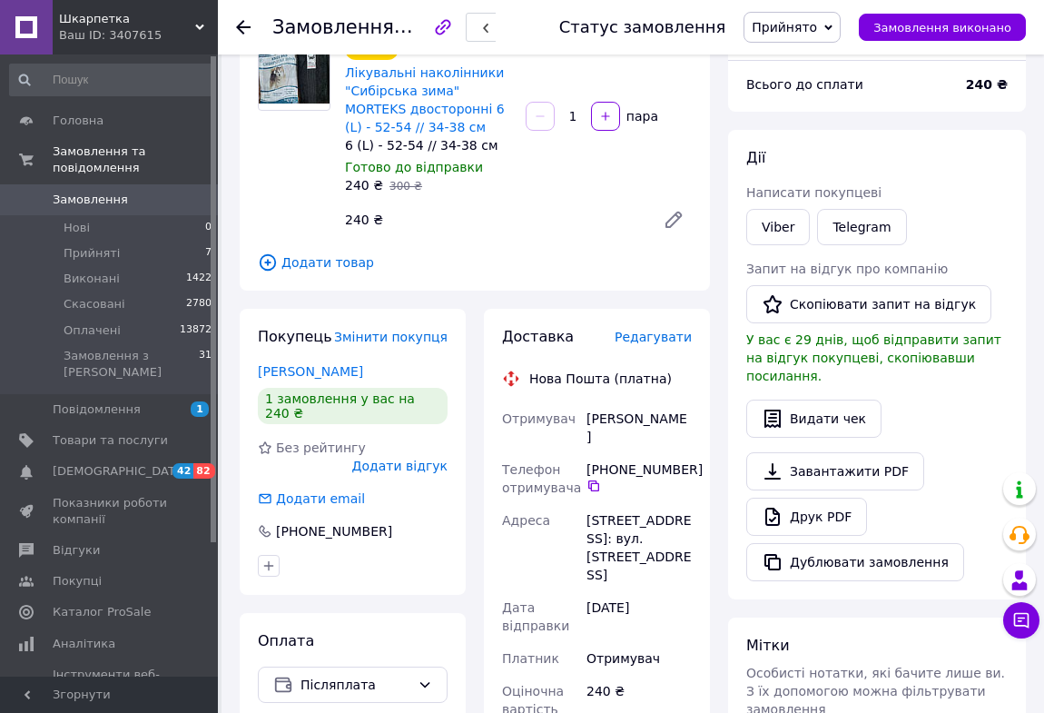
click at [686, 340] on span "Редагувати" at bounding box center [653, 337] width 77 height 15
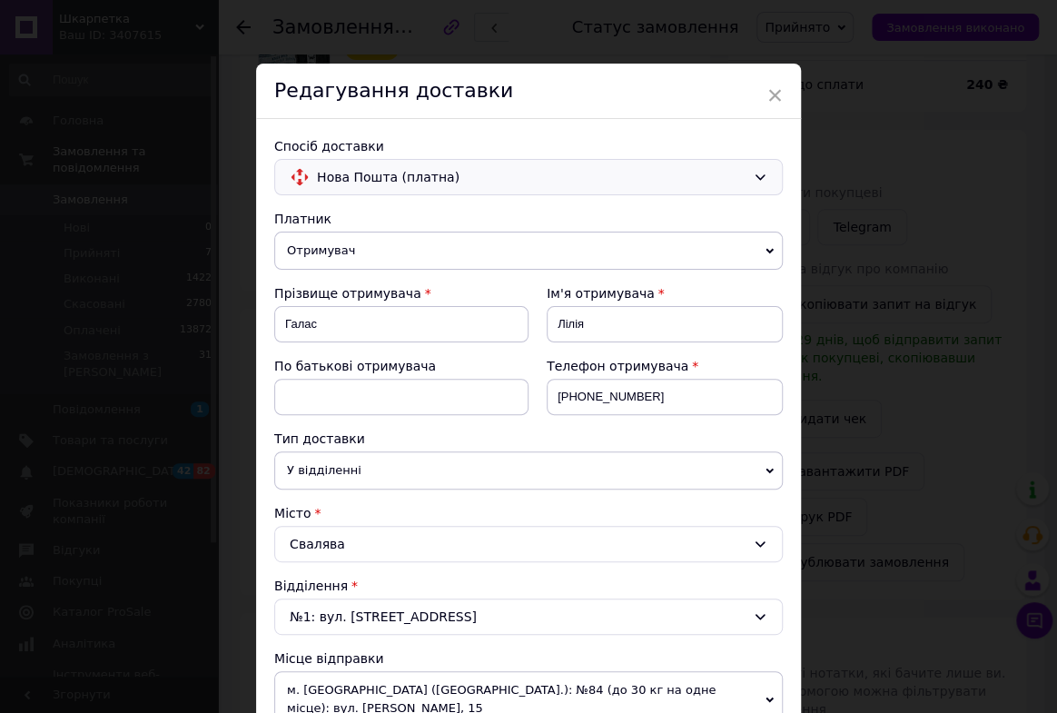
click at [762, 172] on icon at bounding box center [760, 177] width 15 height 15
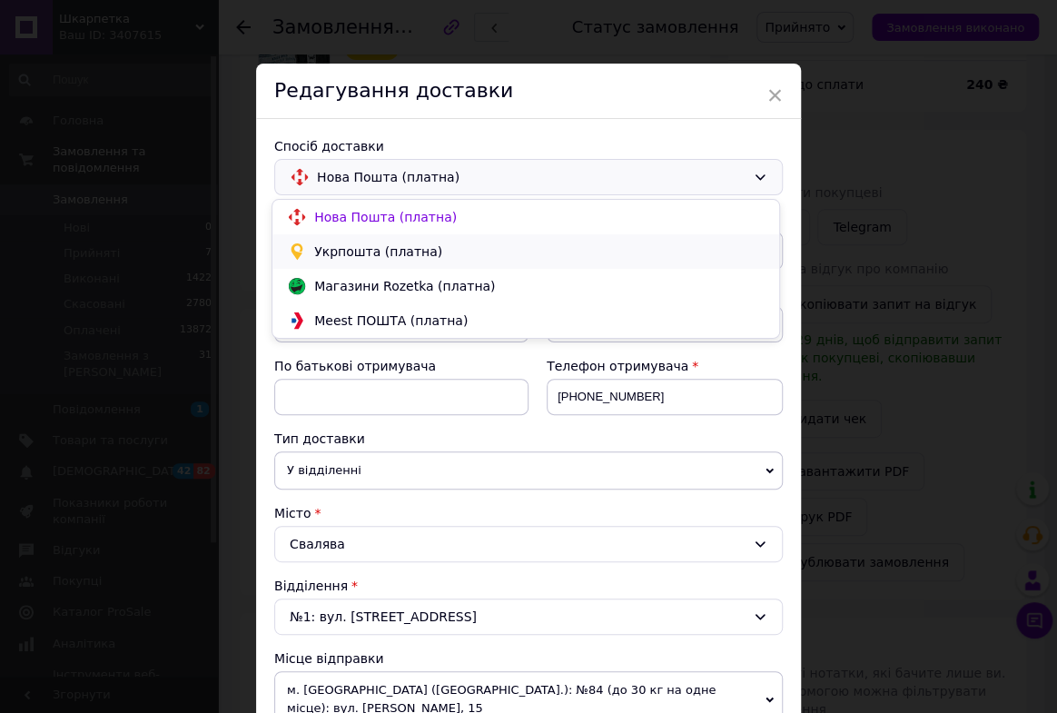
click at [393, 256] on span "Укрпошта (платна)" at bounding box center [539, 251] width 450 height 18
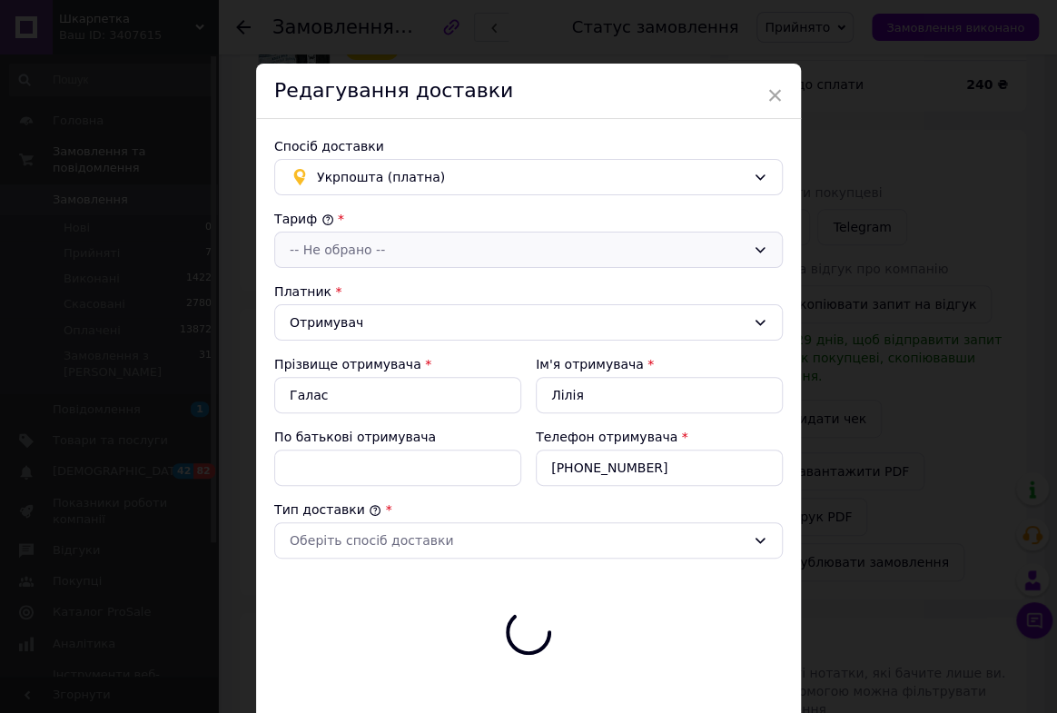
type input "240"
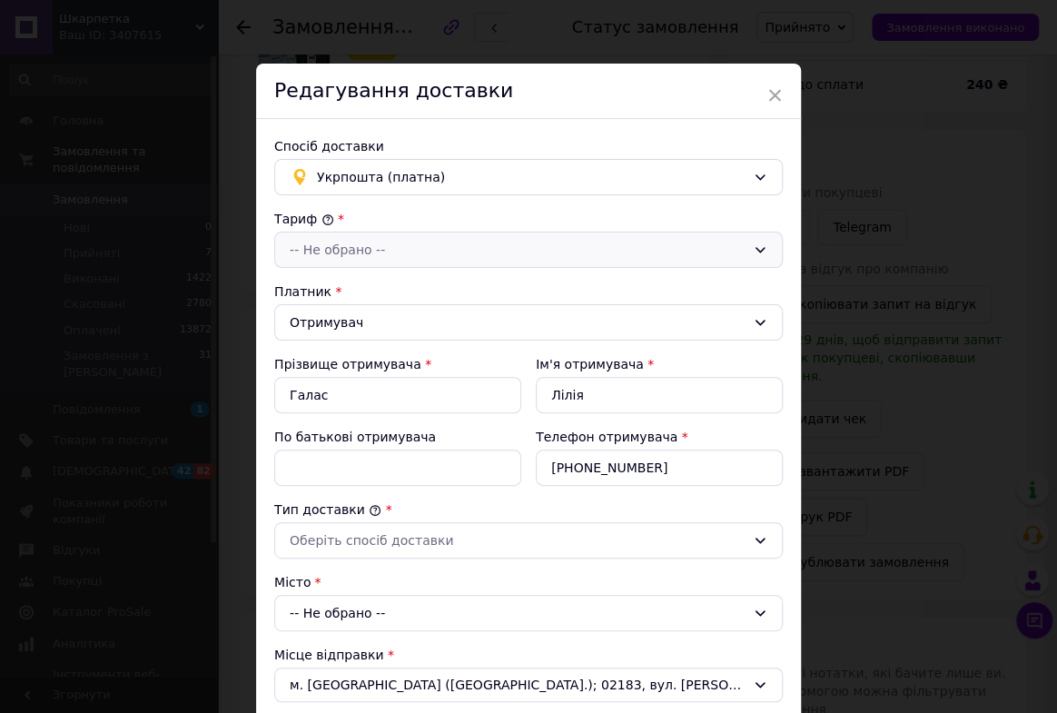
click at [755, 246] on icon at bounding box center [760, 249] width 15 height 15
click at [320, 286] on li "Стандарт" at bounding box center [525, 288] width 507 height 33
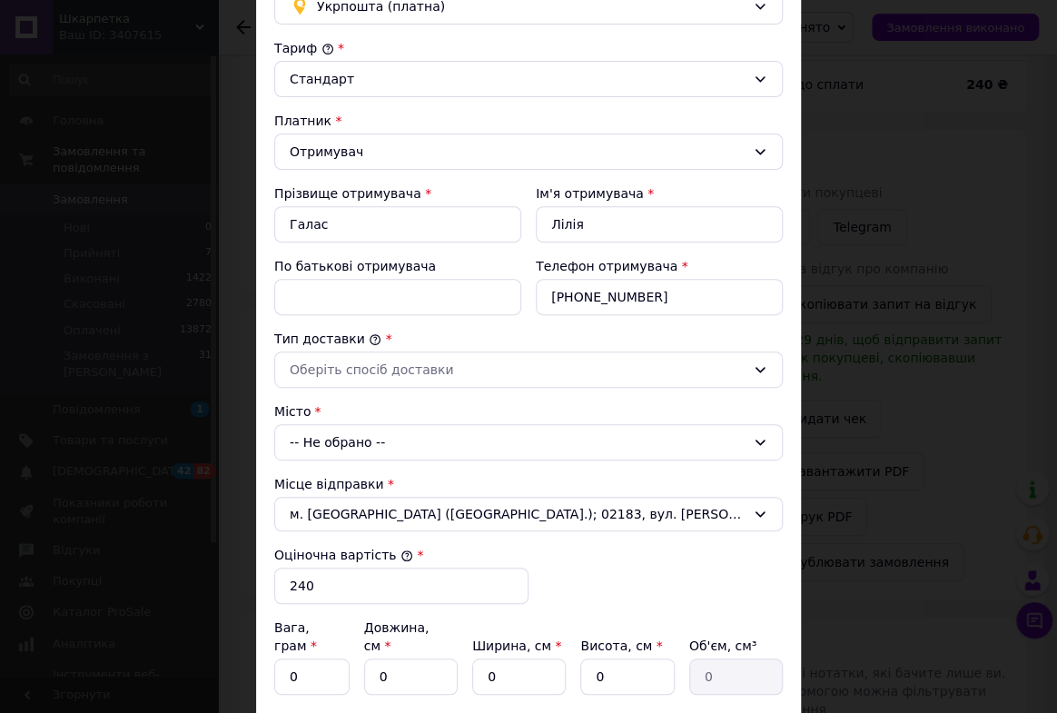
scroll to position [247, 0]
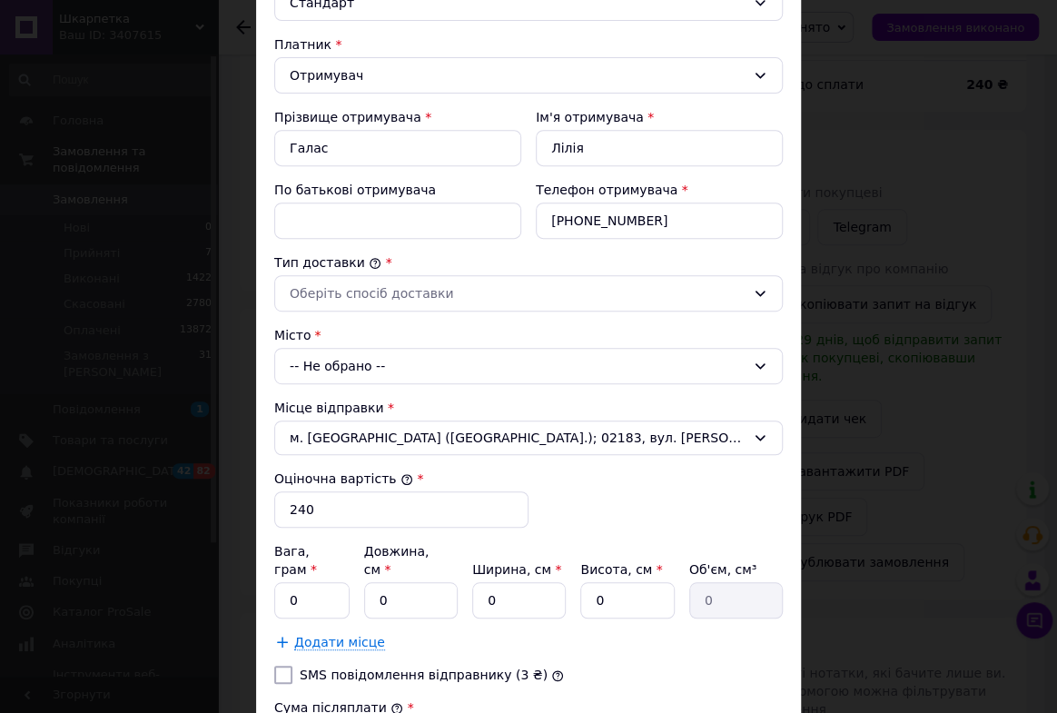
click at [753, 363] on icon at bounding box center [760, 366] width 15 height 15
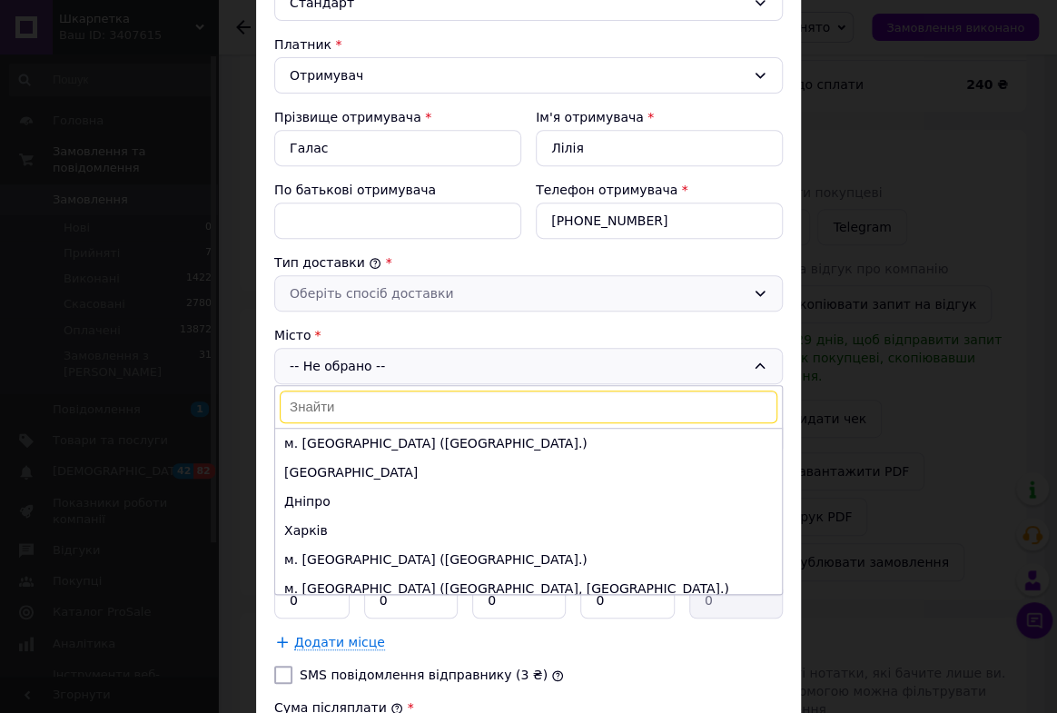
click at [755, 286] on icon at bounding box center [760, 293] width 15 height 15
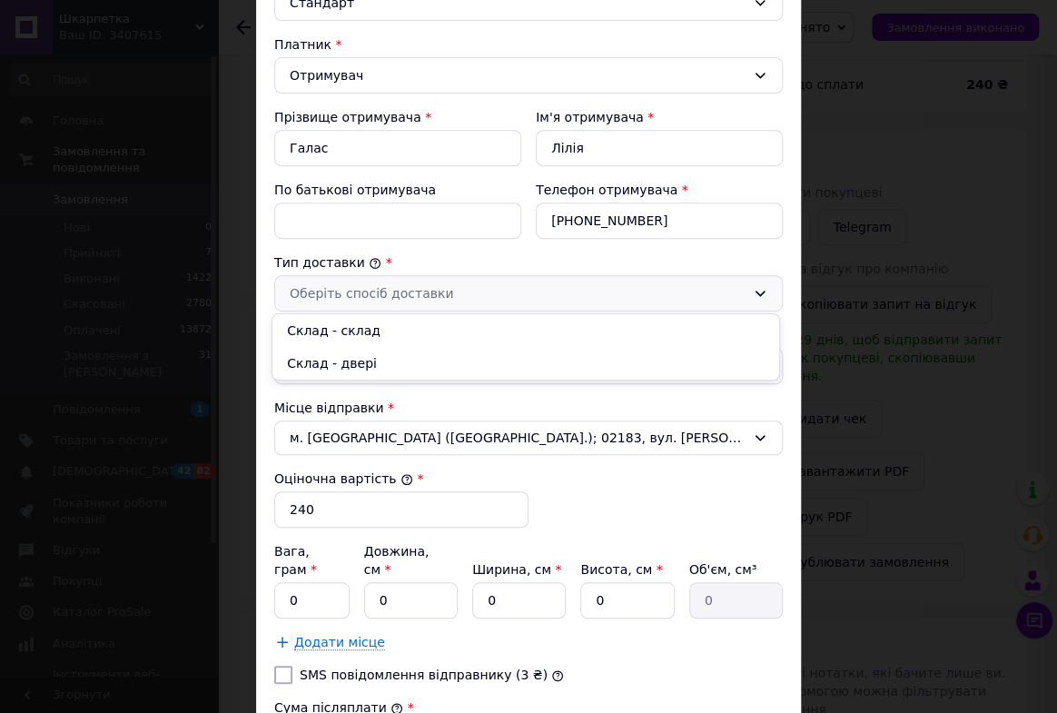
drag, startPoint x: 372, startPoint y: 330, endPoint x: 397, endPoint y: 334, distance: 24.8
click at [373, 330] on li "Склад - склад" at bounding box center [525, 330] width 507 height 33
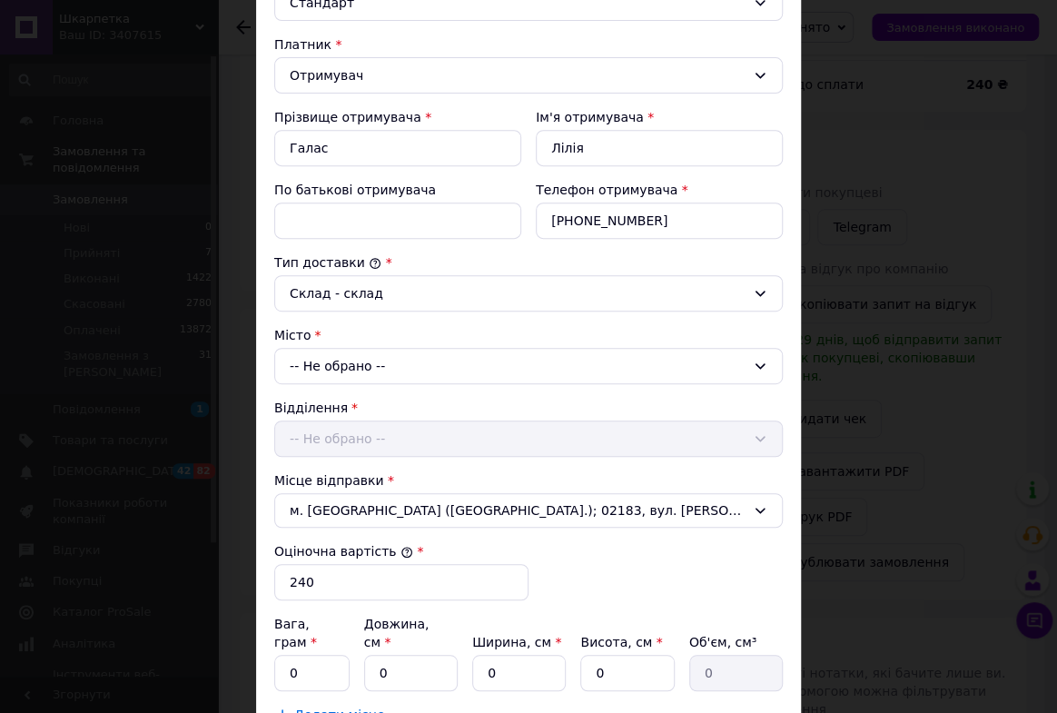
click at [753, 359] on icon at bounding box center [760, 366] width 15 height 15
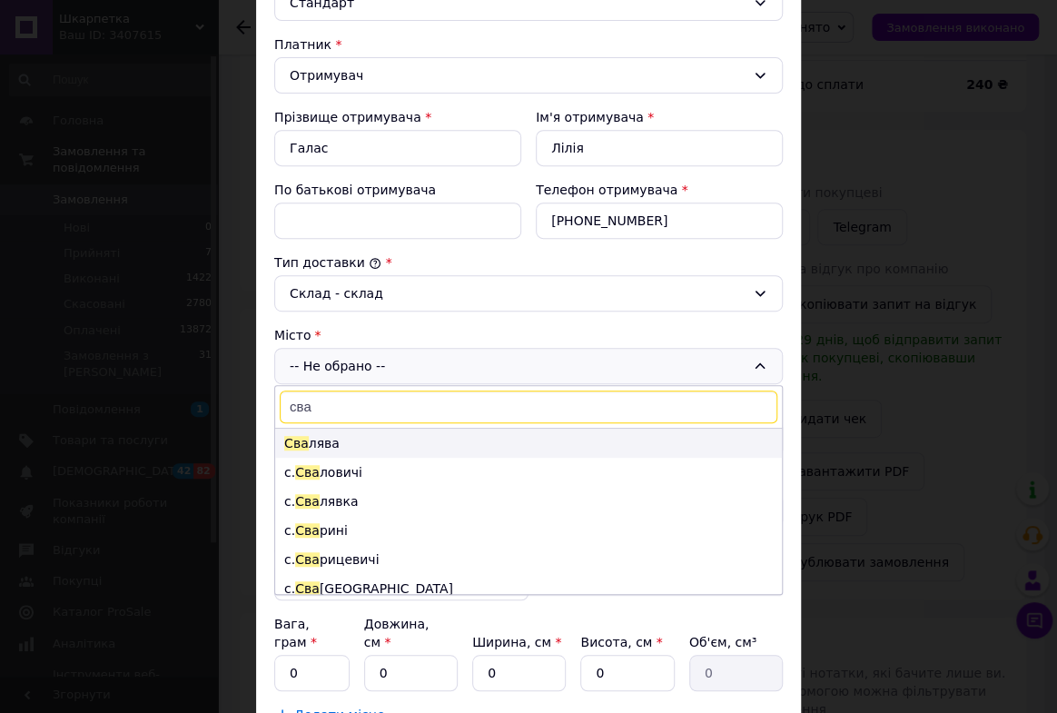
type input "сва"
click at [361, 440] on li "Сва лява" at bounding box center [528, 443] width 507 height 29
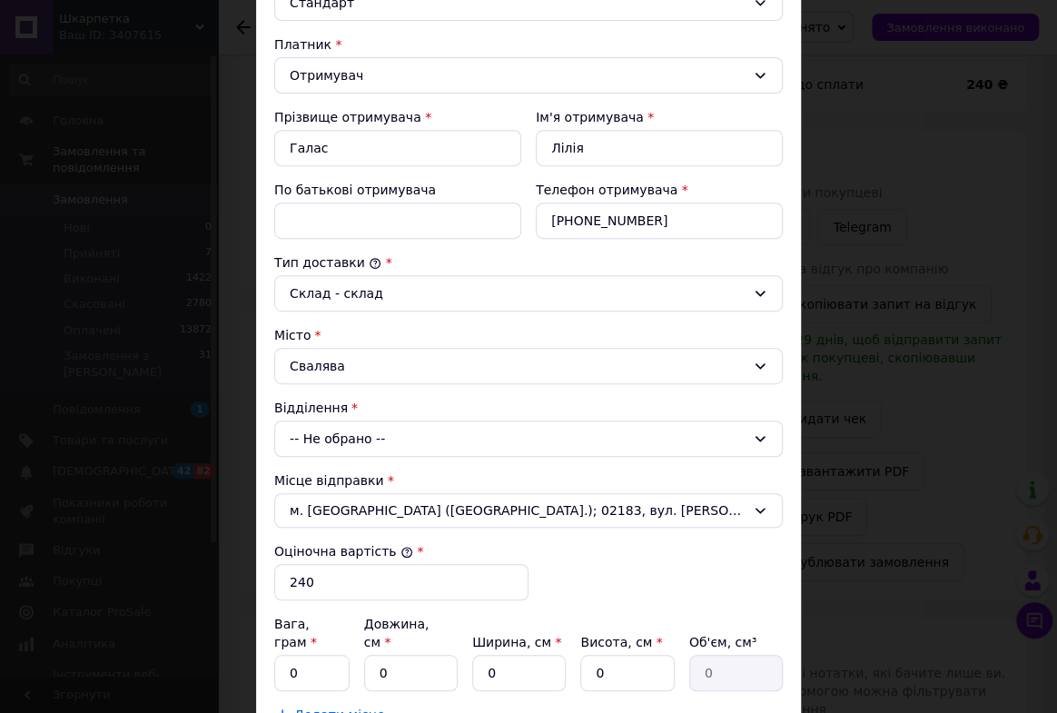
click at [755, 436] on icon at bounding box center [760, 438] width 10 height 5
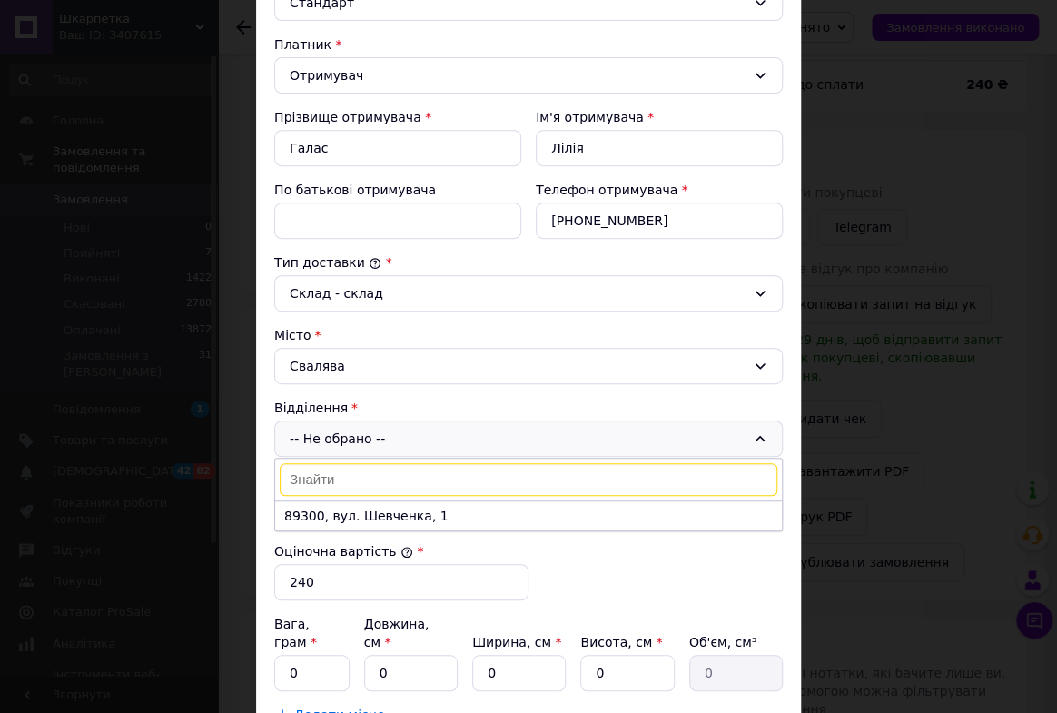
click at [417, 518] on li "89300, вул. Шевченка, 1" at bounding box center [528, 515] width 507 height 29
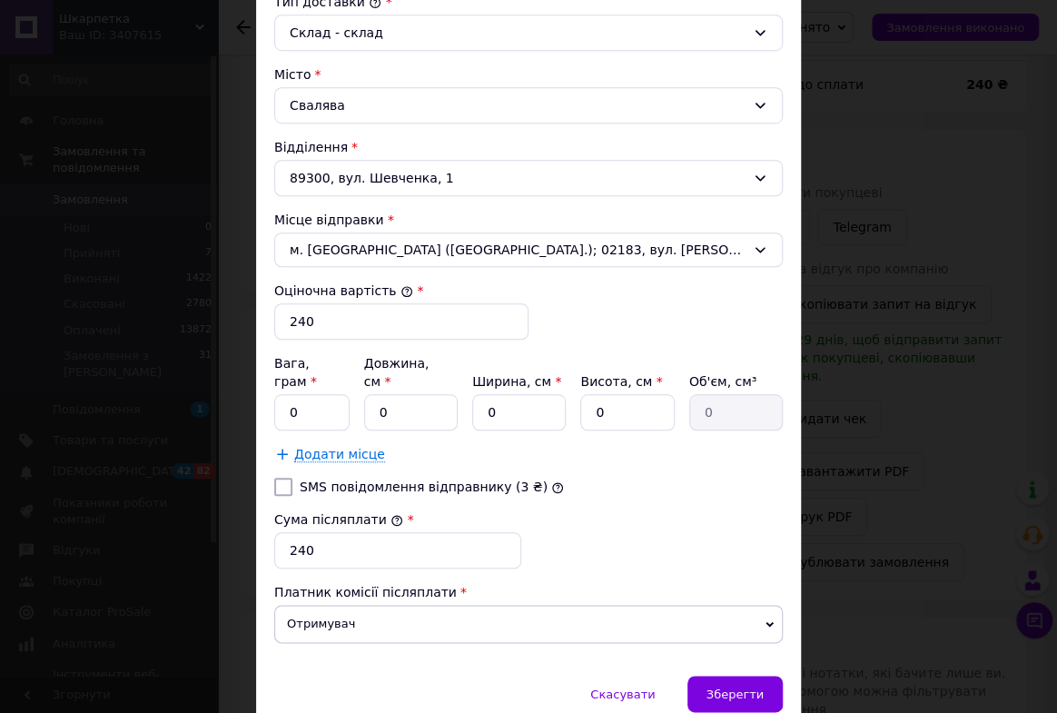
scroll to position [567, 0]
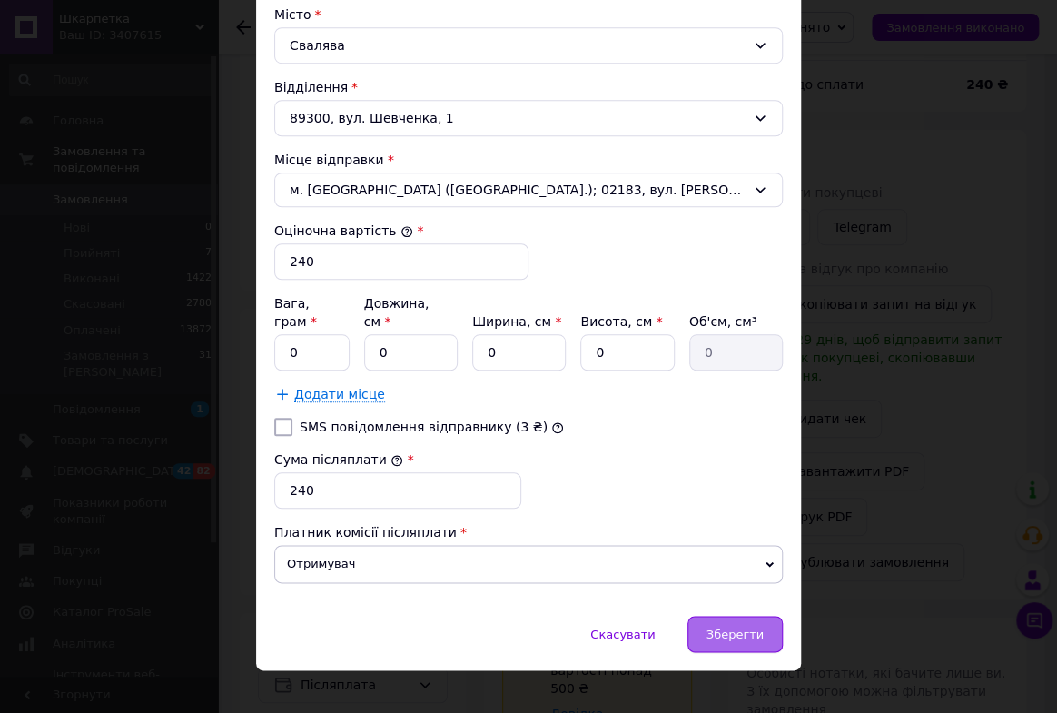
click at [734, 627] on span "Зберегти" at bounding box center [734, 634] width 57 height 14
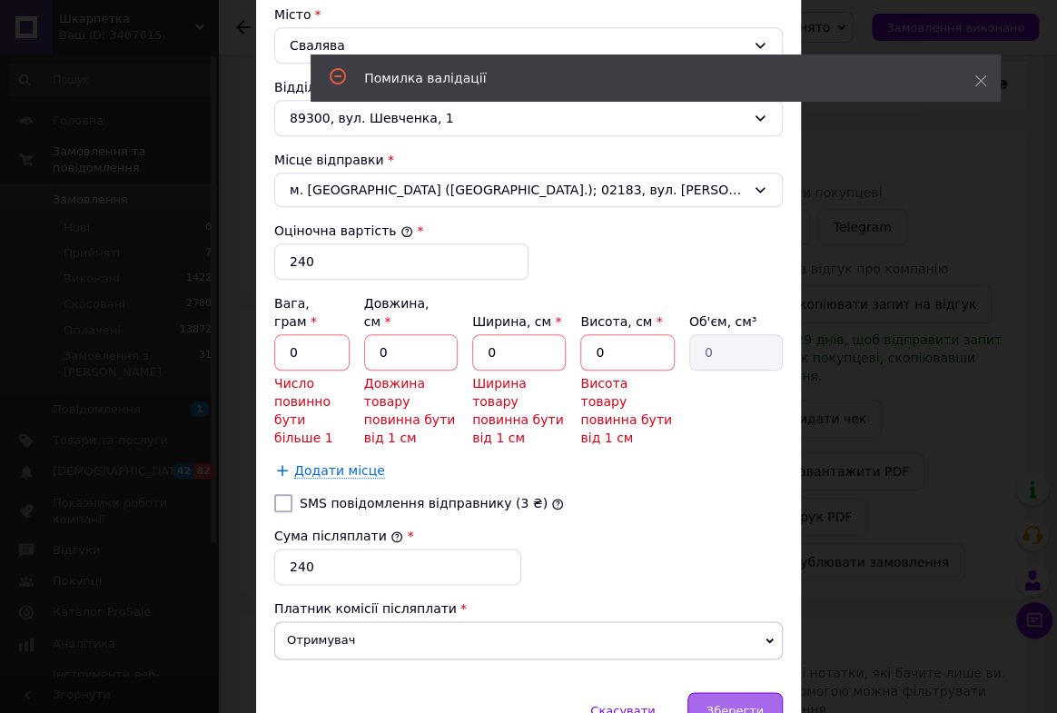
click at [750, 704] on span "Зберегти" at bounding box center [734, 711] width 57 height 14
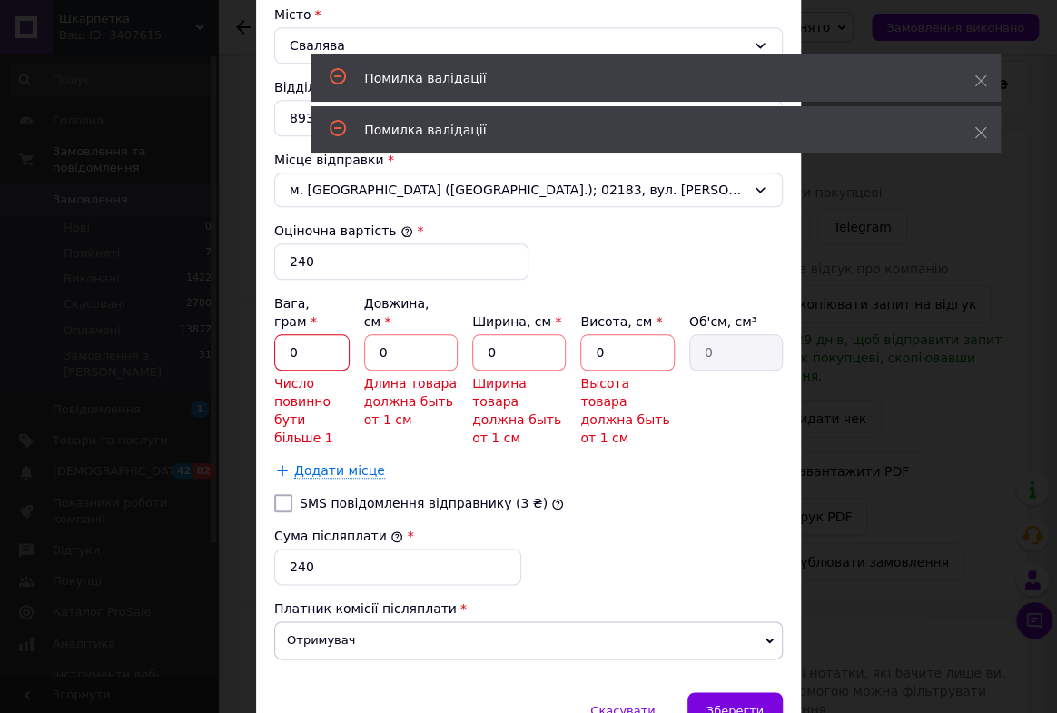
drag, startPoint x: 283, startPoint y: 332, endPoint x: 447, endPoint y: 341, distance: 163.7
click at [405, 332] on div "Вага, грам * 0 Число повинно бути більше 1 Довжина, см * 0 Длина товара должна …" at bounding box center [528, 370] width 508 height 153
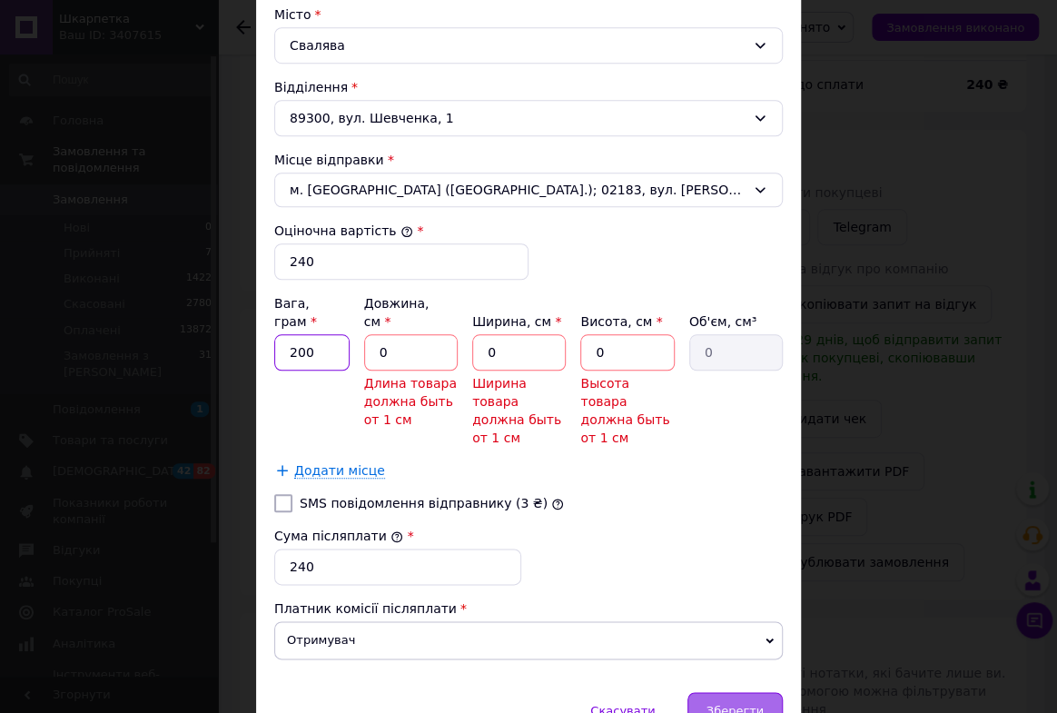
type input "200"
click at [741, 704] on span "Зберегти" at bounding box center [734, 711] width 57 height 14
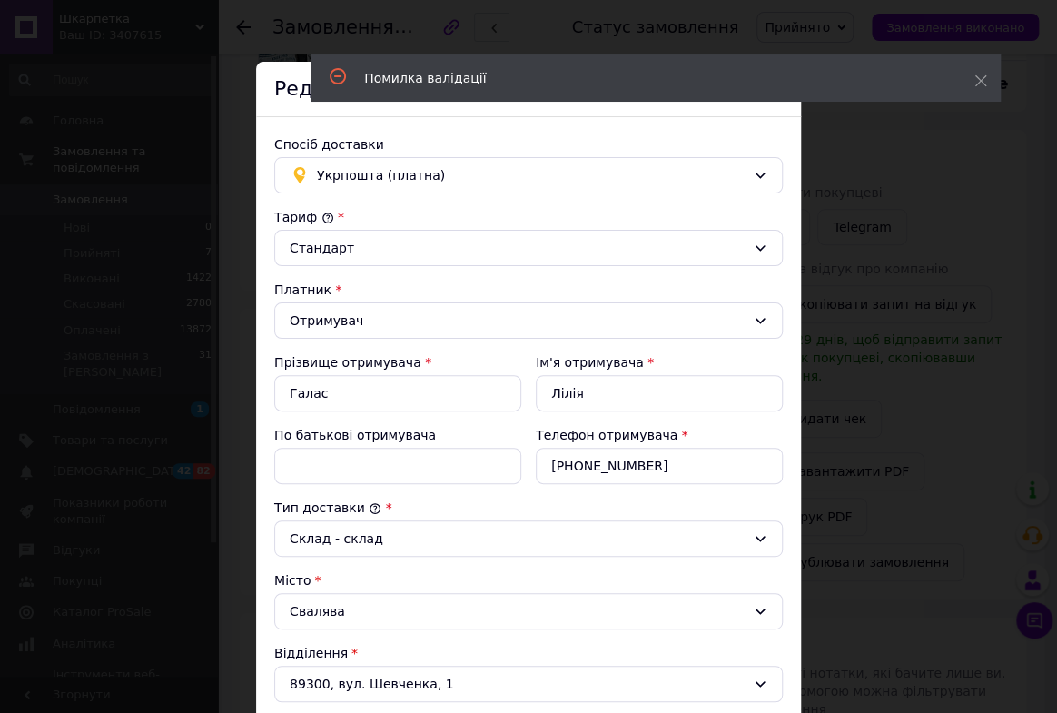
scroll to position [0, 0]
click at [974, 79] on icon at bounding box center [980, 80] width 13 height 13
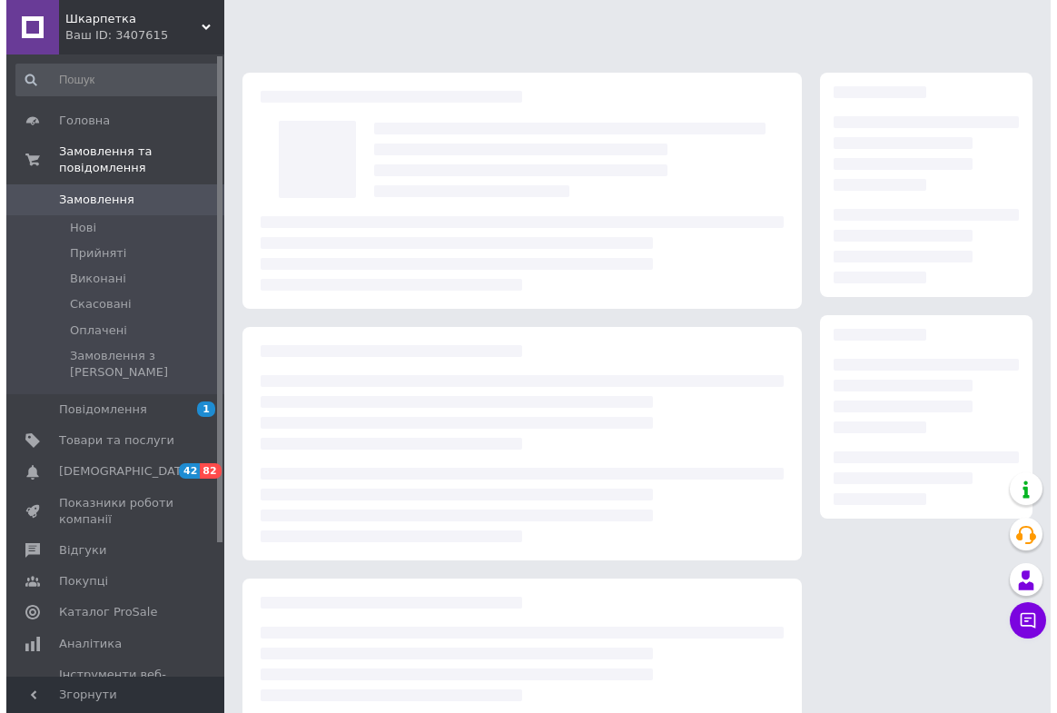
scroll to position [117, 0]
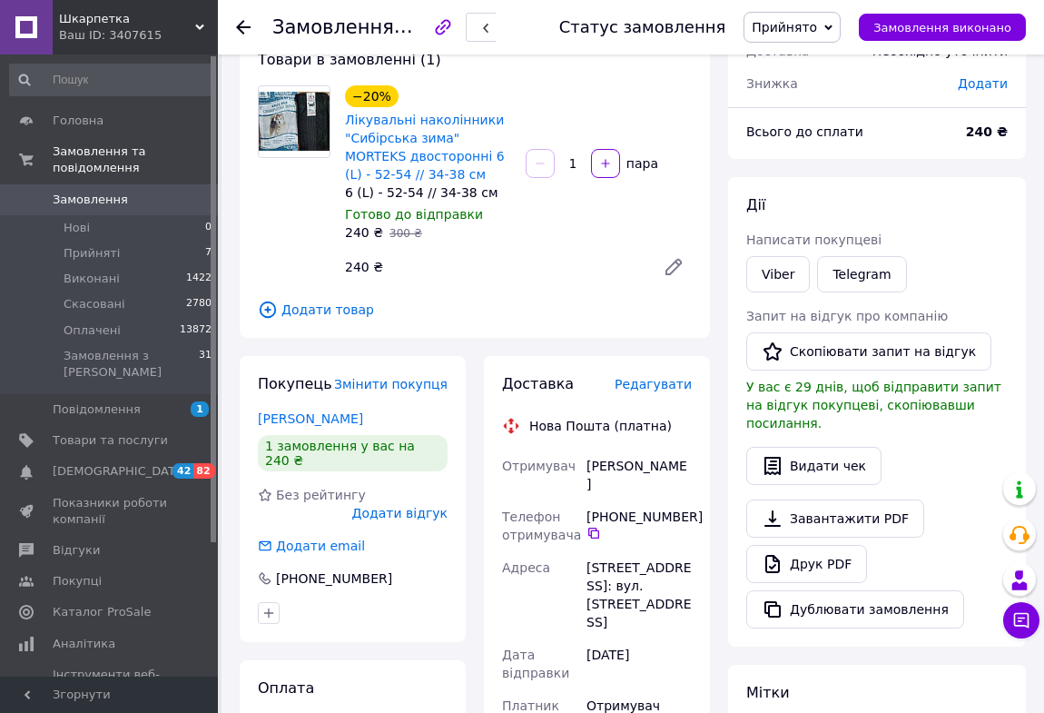
click at [653, 386] on span "Редагувати" at bounding box center [653, 384] width 77 height 15
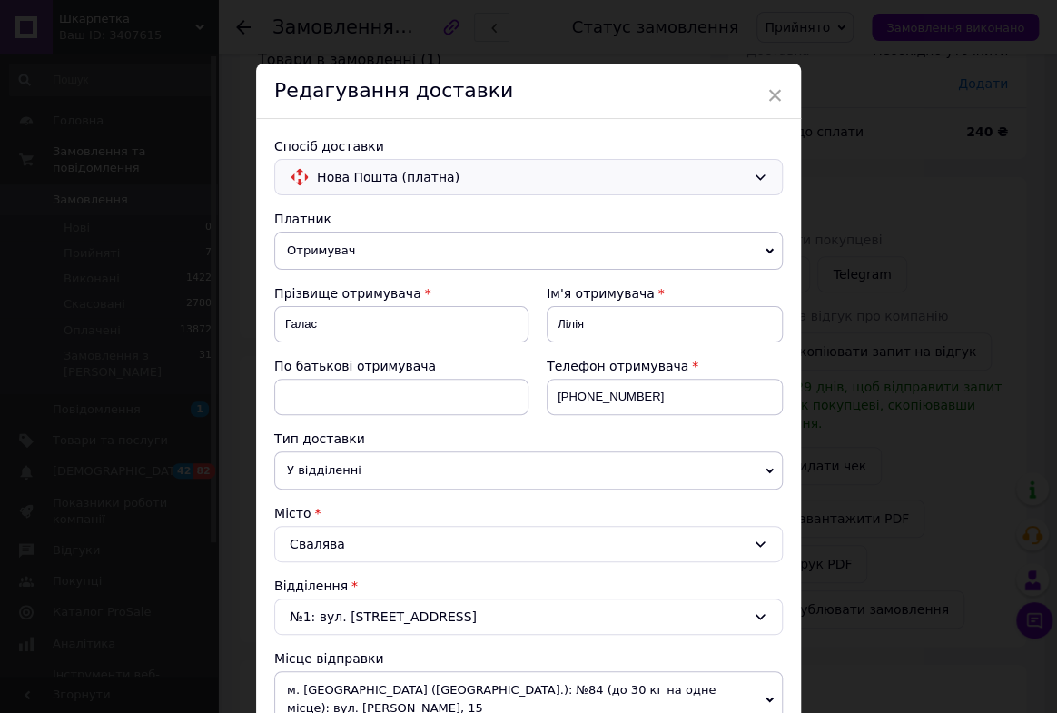
click at [758, 177] on icon at bounding box center [760, 176] width 10 height 5
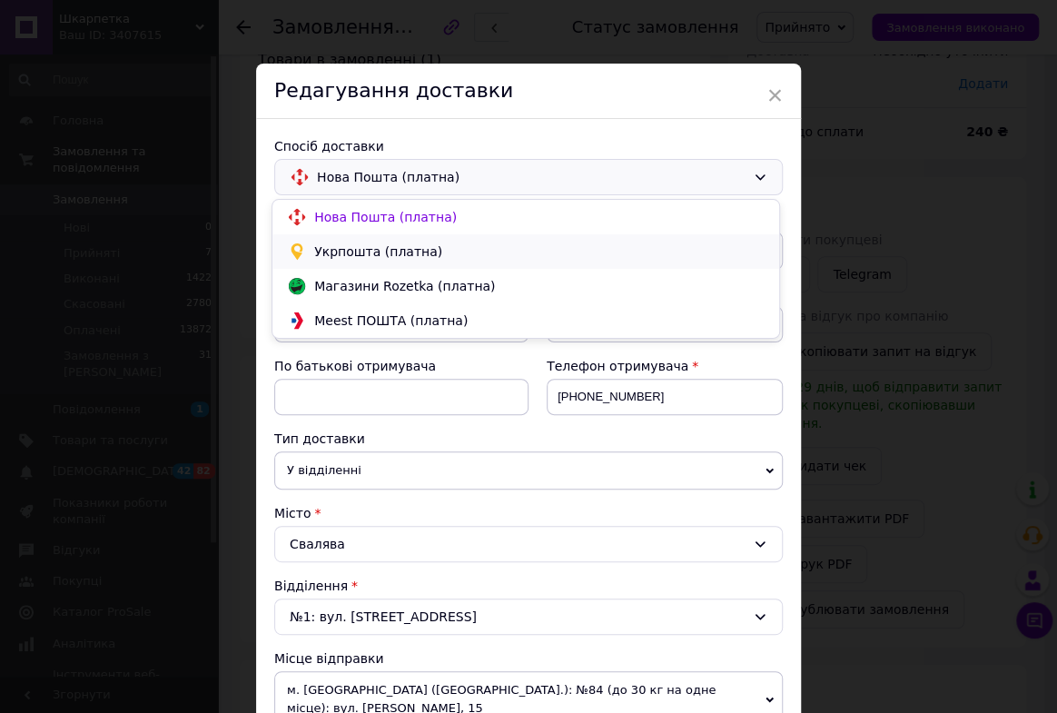
click at [391, 247] on span "Укрпошта (платна)" at bounding box center [539, 251] width 450 height 18
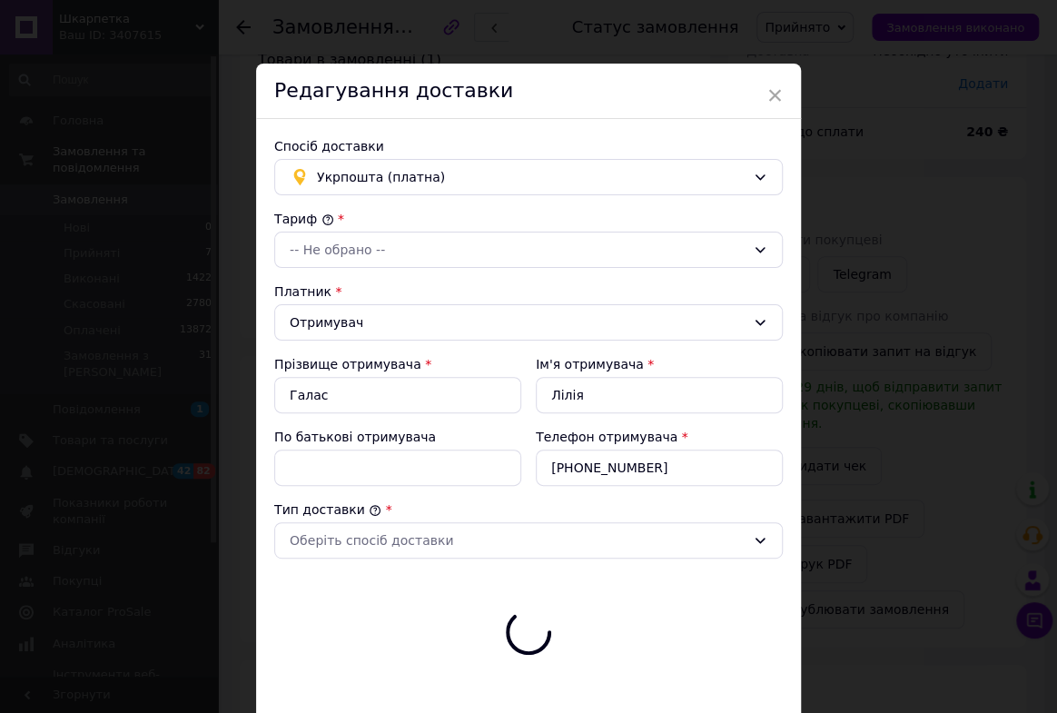
type input "240"
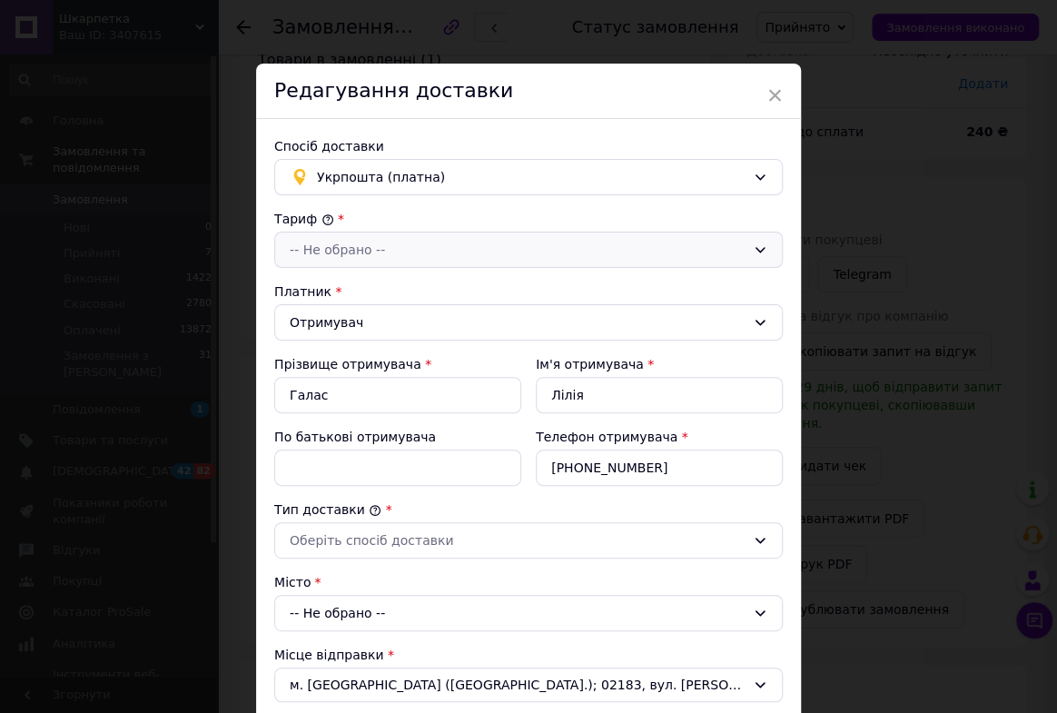
drag, startPoint x: 769, startPoint y: 246, endPoint x: 754, endPoint y: 246, distance: 14.5
click at [761, 246] on div "-- Не обрано --" at bounding box center [528, 250] width 508 height 36
click at [330, 282] on li "Стандарт" at bounding box center [525, 288] width 507 height 33
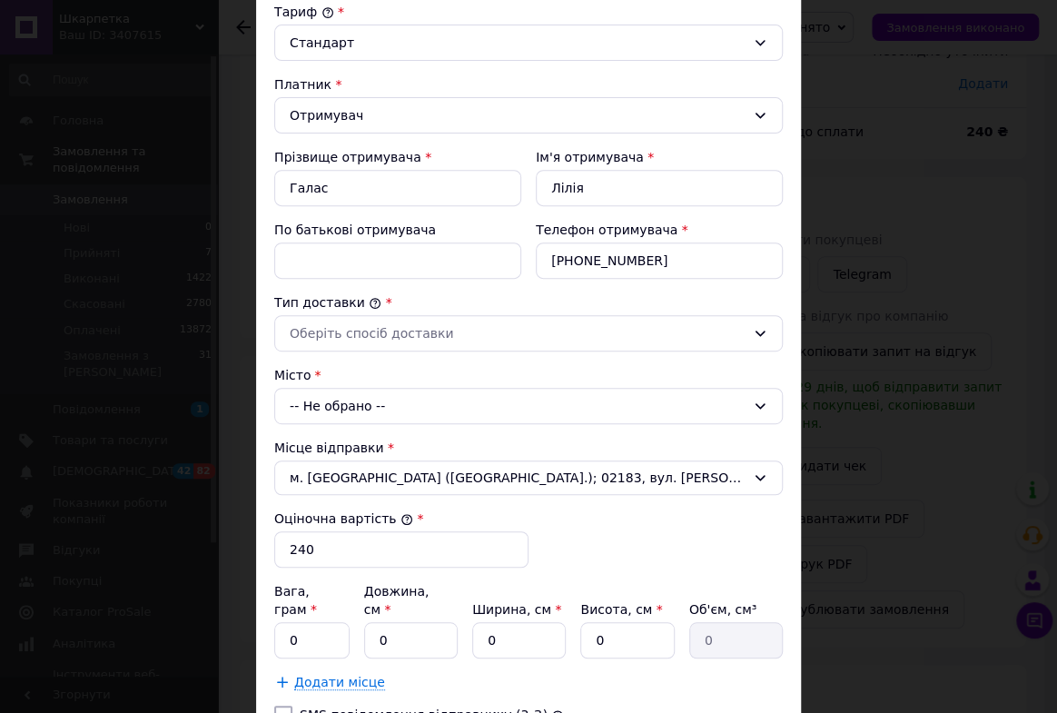
scroll to position [412, 0]
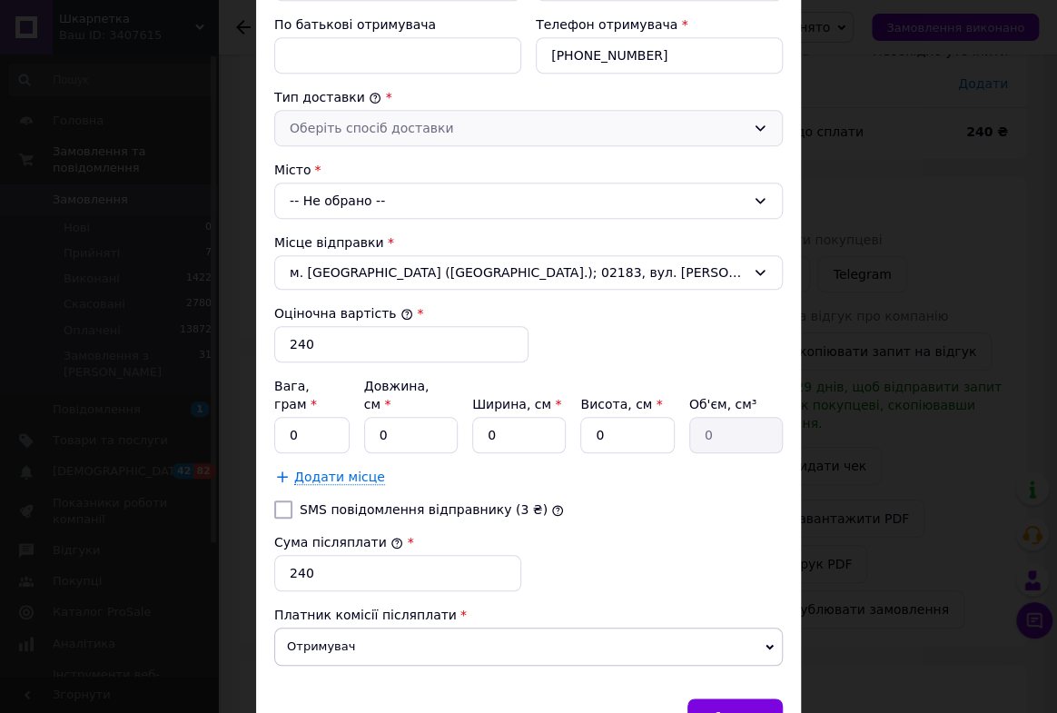
click at [754, 127] on icon at bounding box center [760, 128] width 15 height 15
click at [408, 173] on li "Склад - склад" at bounding box center [525, 165] width 507 height 33
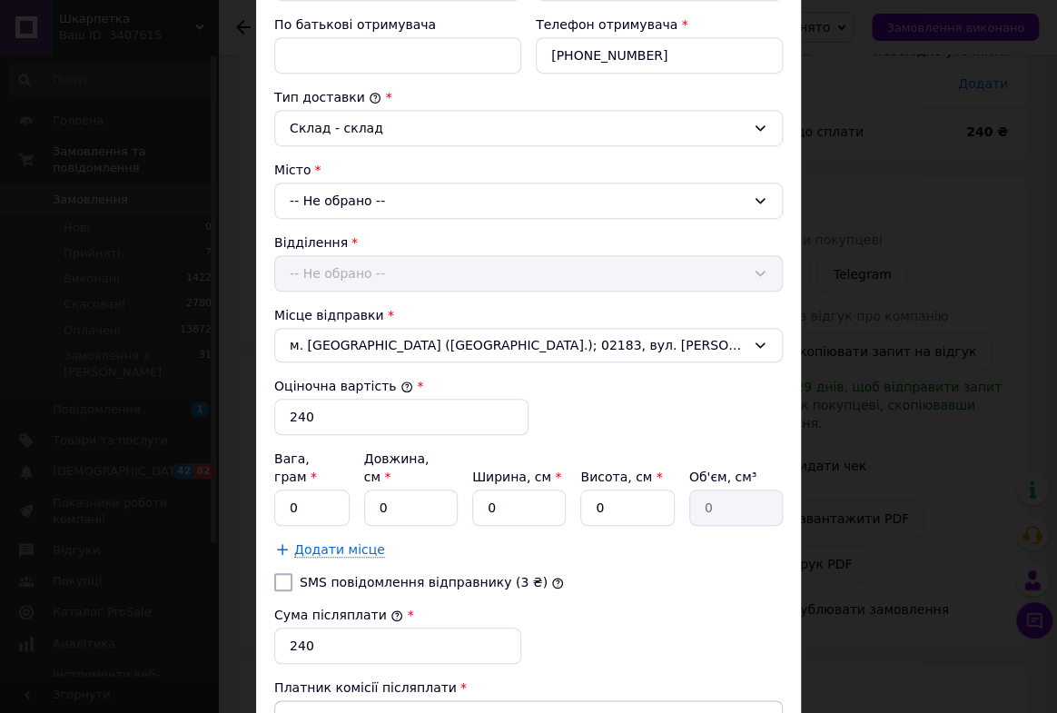
click at [754, 199] on icon at bounding box center [760, 200] width 15 height 15
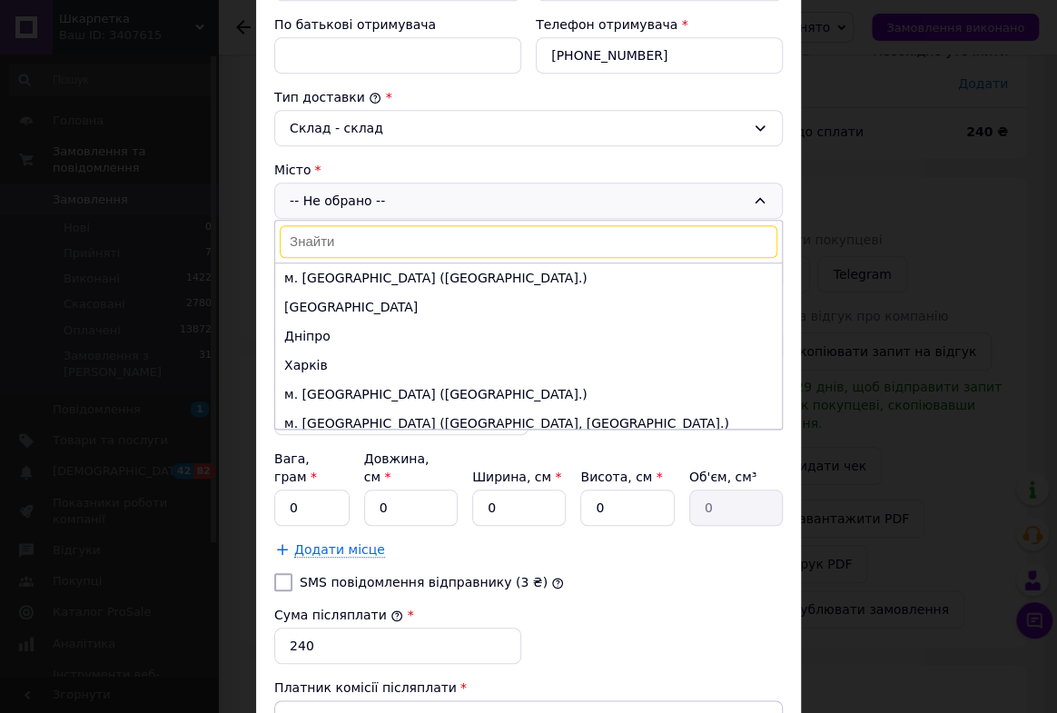
click at [349, 233] on input at bounding box center [529, 241] width 498 height 33
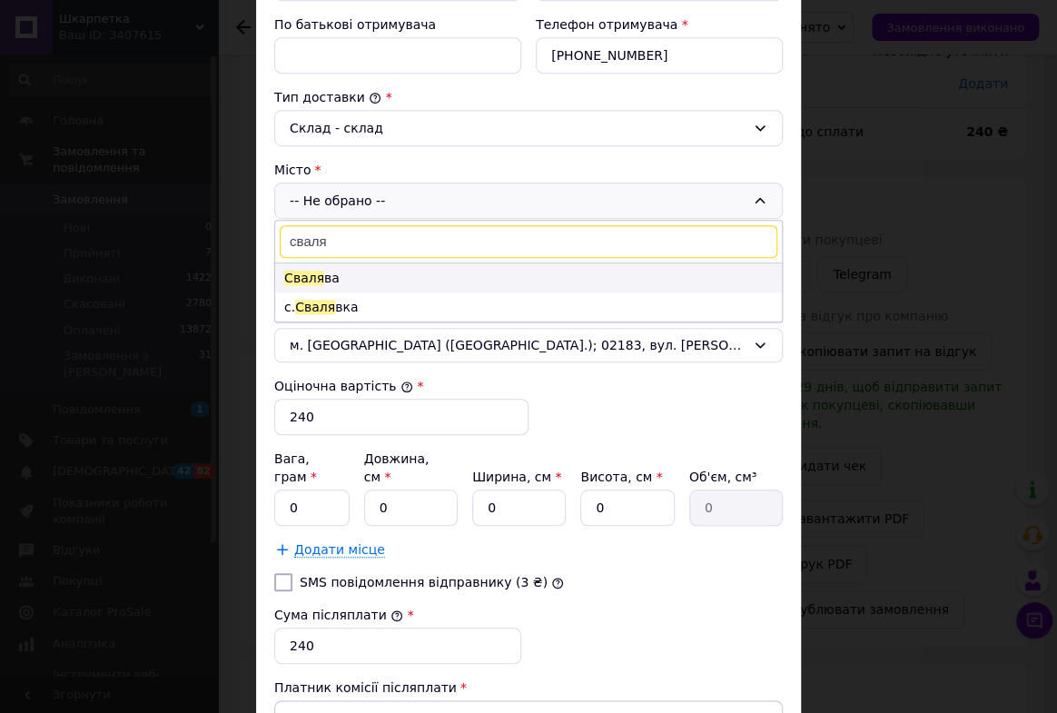
type input "сваля"
click at [311, 273] on span "Сваля" at bounding box center [304, 278] width 40 height 15
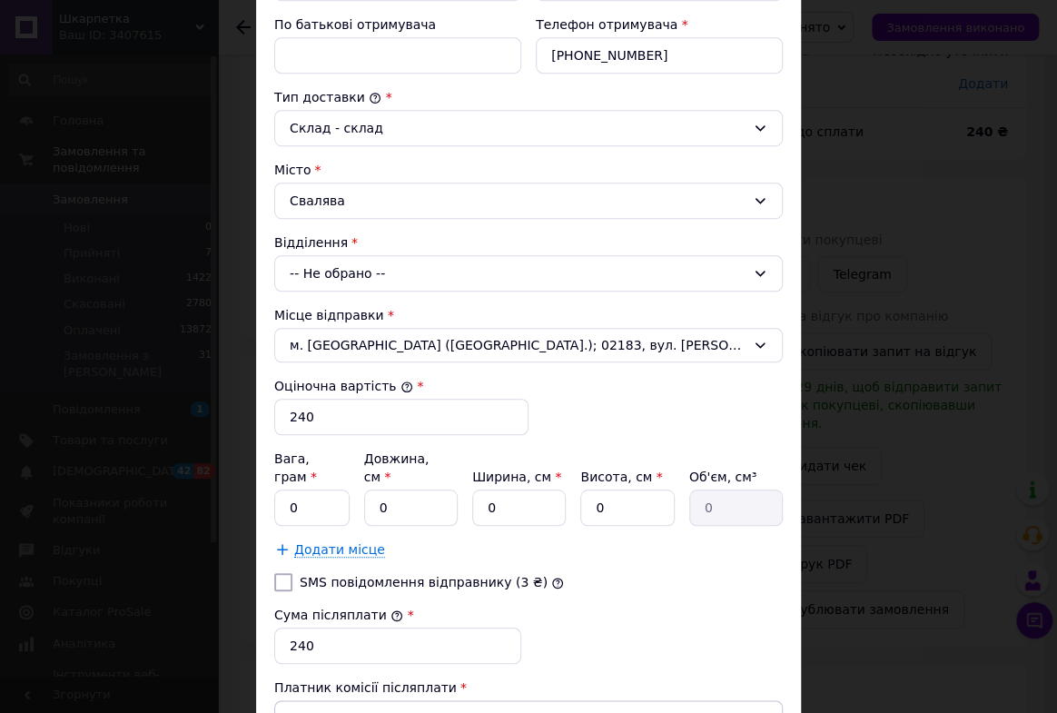
click at [754, 269] on icon at bounding box center [760, 273] width 15 height 15
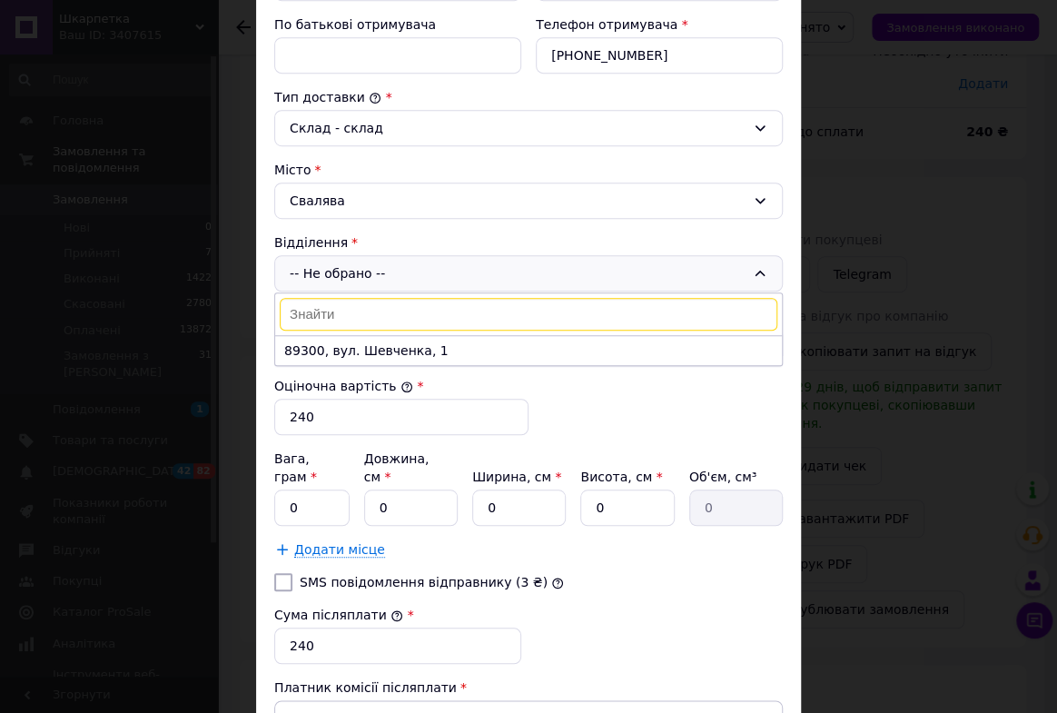
click at [406, 351] on li "89300, вул. Шевченка, 1" at bounding box center [528, 350] width 507 height 29
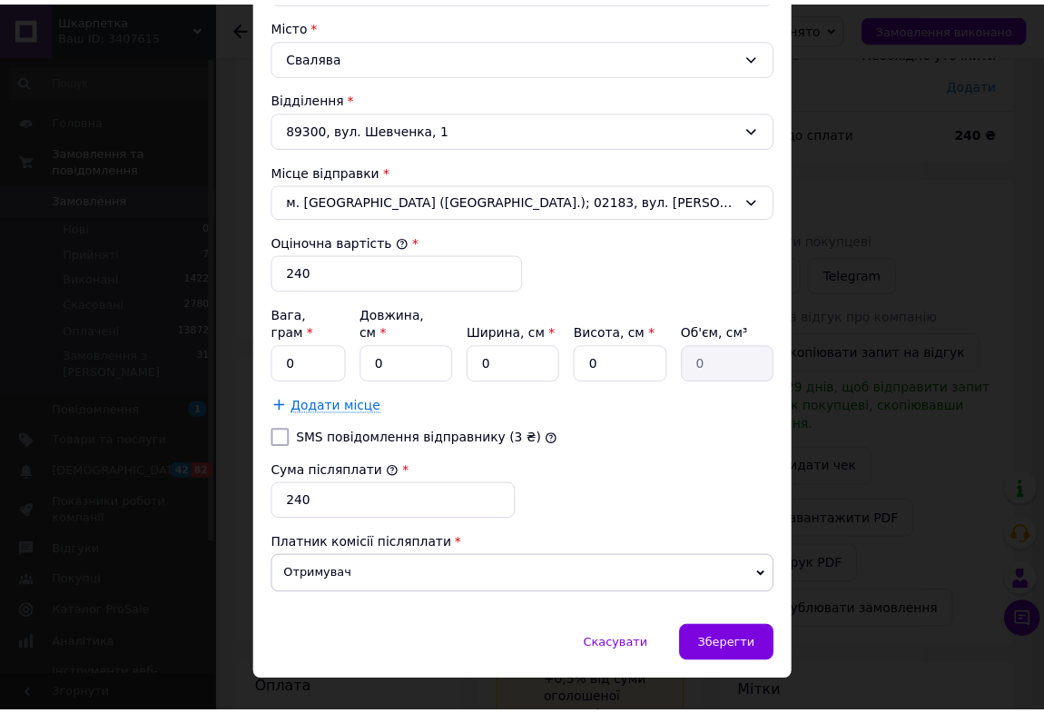
scroll to position [567, 0]
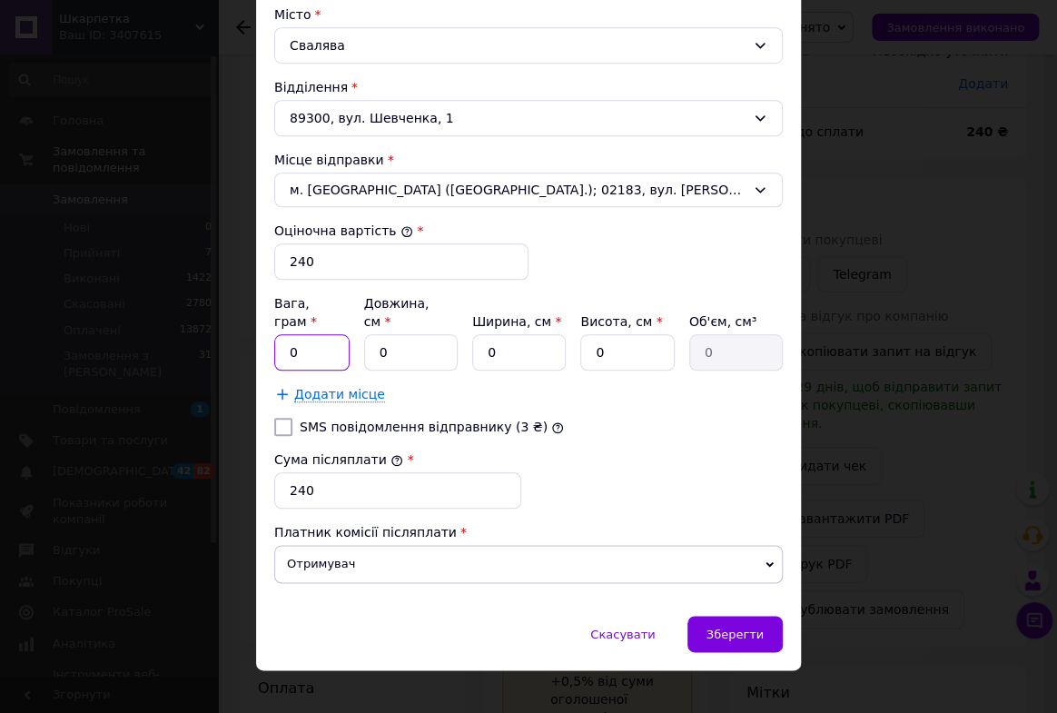
drag, startPoint x: 281, startPoint y: 334, endPoint x: 400, endPoint y: 330, distance: 119.0
click at [378, 333] on div "Вага, грам * 0 Довжина, см * 0 Ширина, см * 0 Висота, см * 0 Об'єм, см³ 0" at bounding box center [528, 332] width 508 height 76
type input "100"
drag, startPoint x: 373, startPoint y: 336, endPoint x: 518, endPoint y: 347, distance: 144.8
click at [518, 347] on div "Вага, грам * 100 Довжина, см * 0 Ширина, см * 0 Висота, см * 0 Об'єм, см³ 0" at bounding box center [528, 332] width 508 height 76
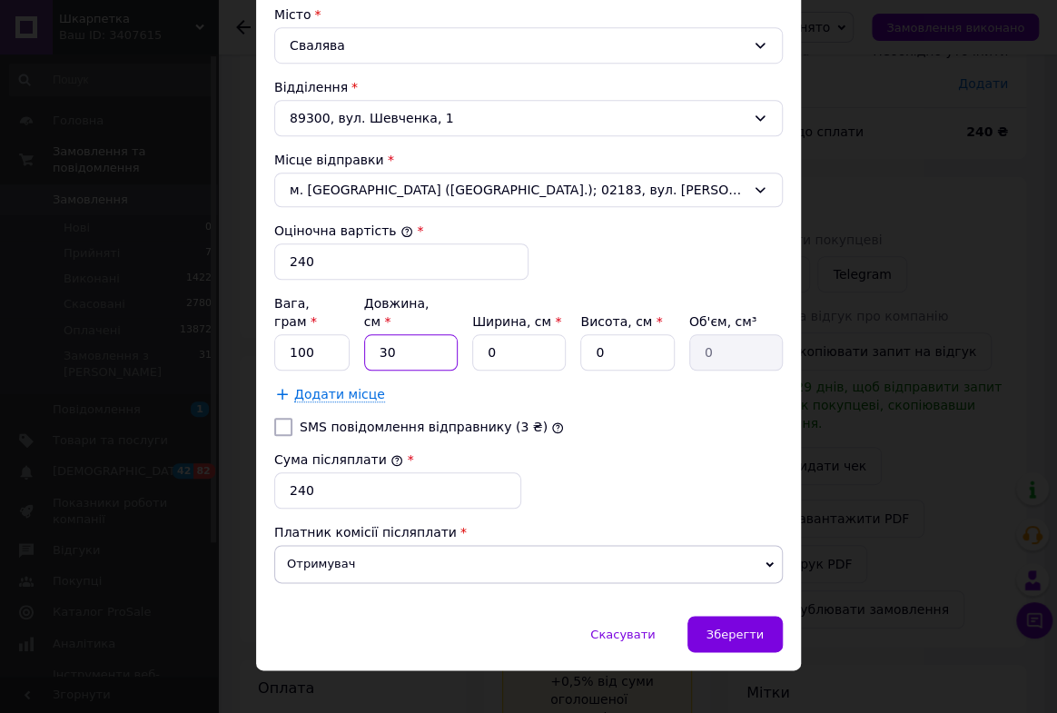
type input "30"
drag, startPoint x: 477, startPoint y: 331, endPoint x: 571, endPoint y: 336, distance: 94.5
click at [560, 336] on input "0" at bounding box center [519, 352] width 94 height 36
type input "23"
click at [704, 335] on div "Вага, грам * 100 Довжина, см * 30 Ширина, см * 23 Висота, см * 0 Об'єм, см³ 0" at bounding box center [528, 332] width 508 height 76
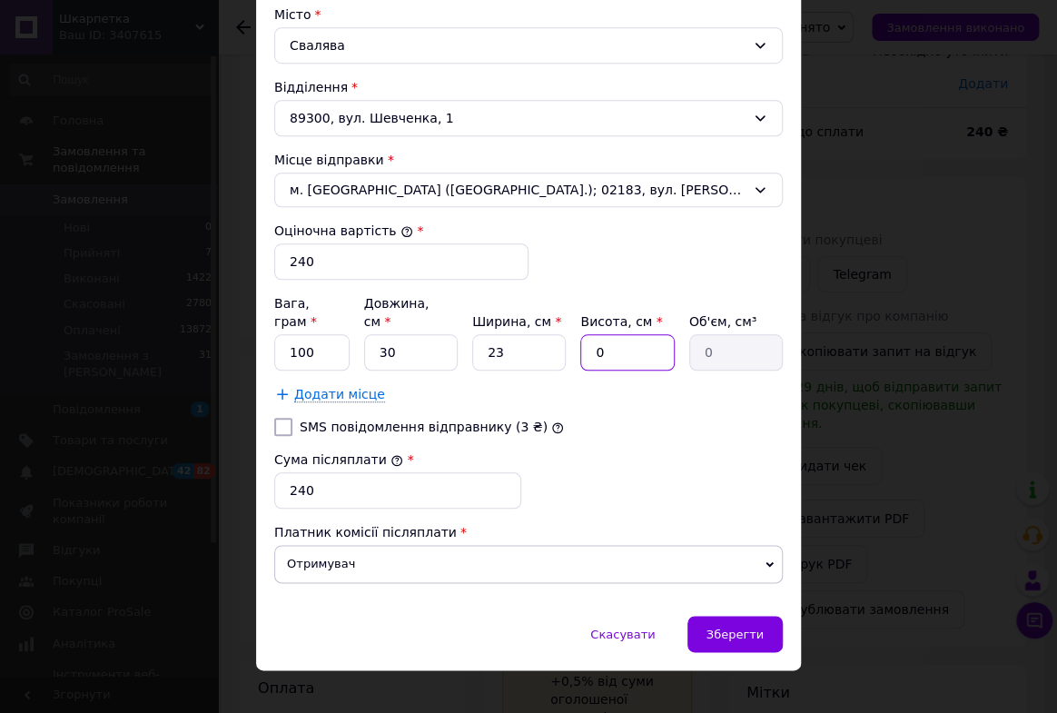
type input "3"
type input "2070"
type input "3"
drag, startPoint x: 567, startPoint y: 471, endPoint x: 631, endPoint y: 508, distance: 73.2
click at [575, 474] on div "Сума післяплати * 240" at bounding box center [528, 479] width 523 height 73
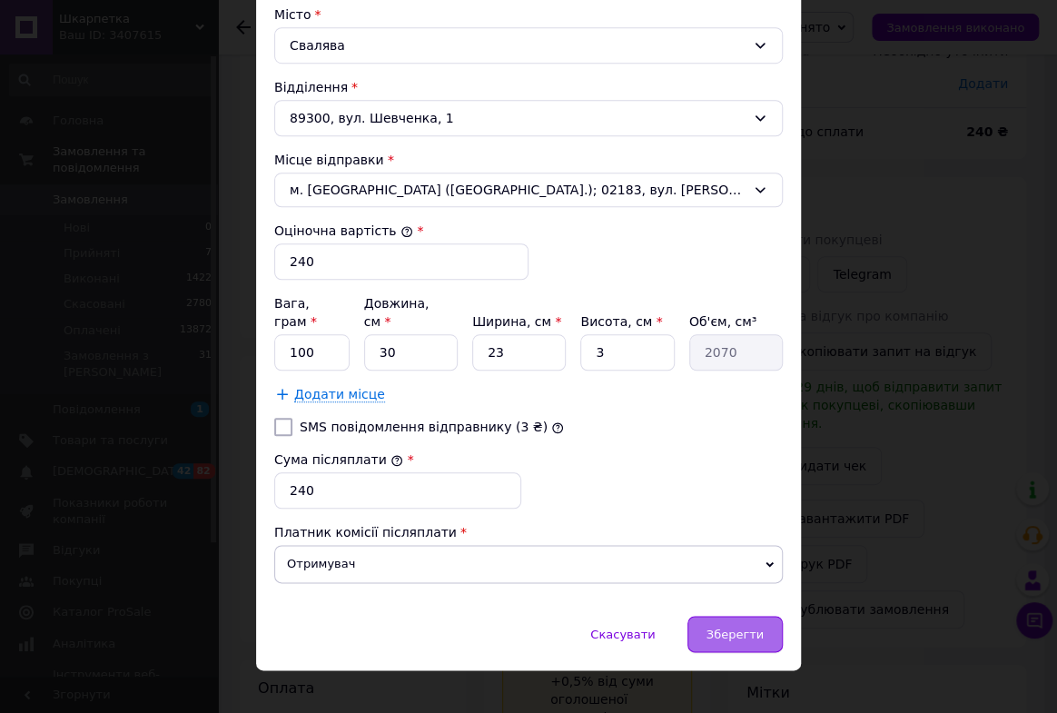
click at [735, 616] on div "Зберегти" at bounding box center [734, 634] width 95 height 36
